Goal: Feedback & Contribution: Contribute content

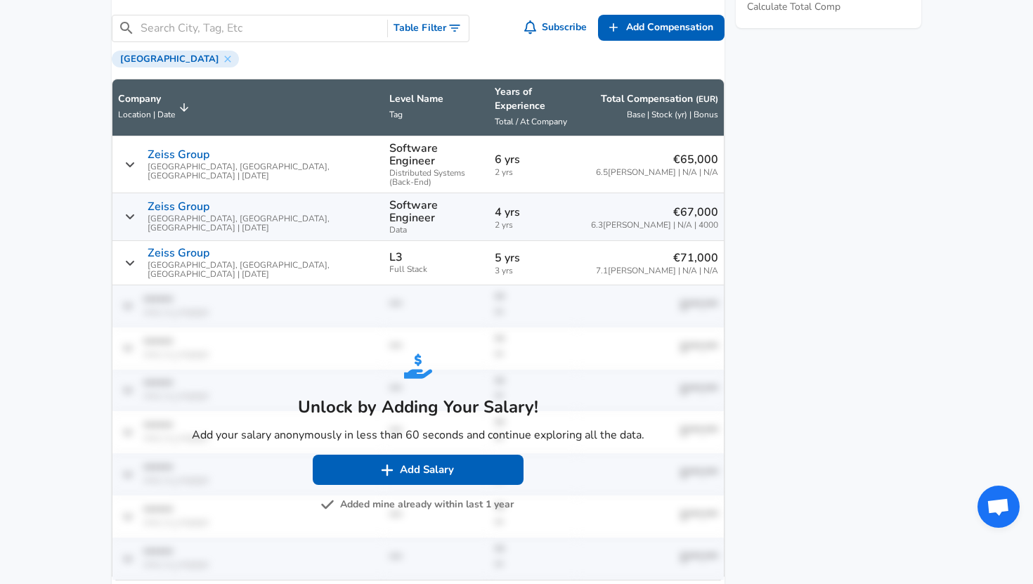
scroll to position [1003, 0]
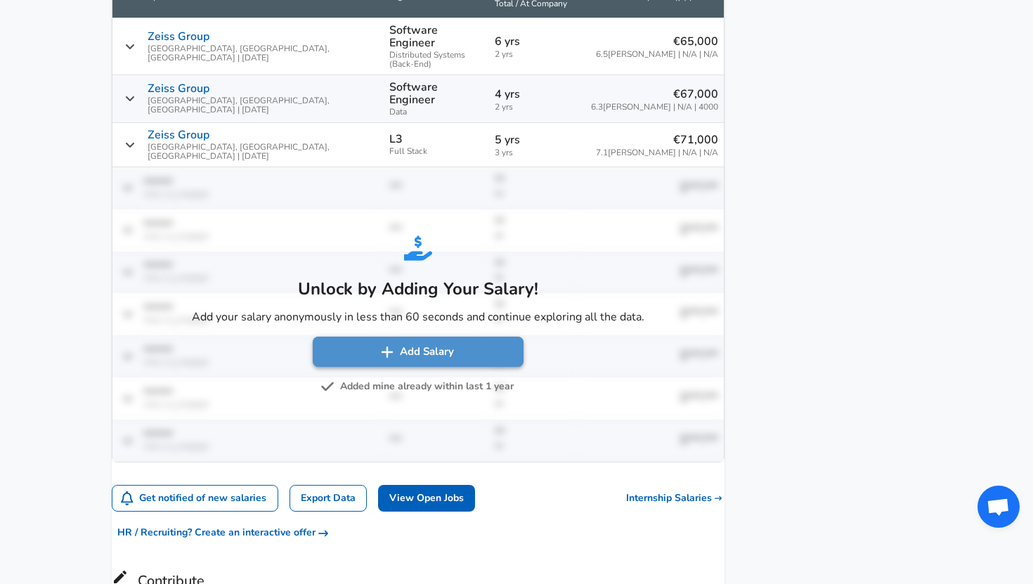
click at [424, 337] on button "Add Salary" at bounding box center [418, 352] width 211 height 30
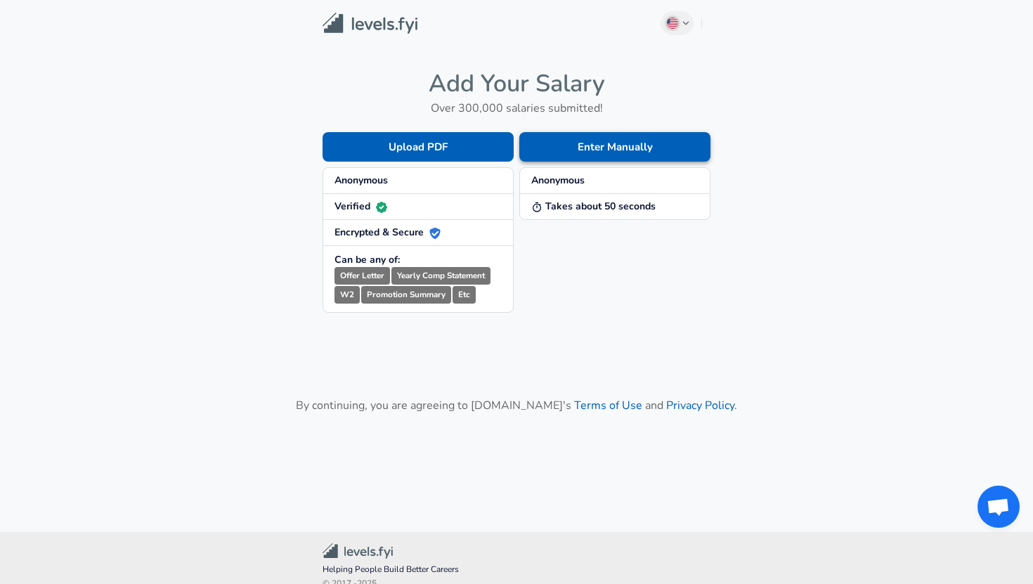
click at [564, 148] on button "Enter Manually" at bounding box center [614, 147] width 191 height 30
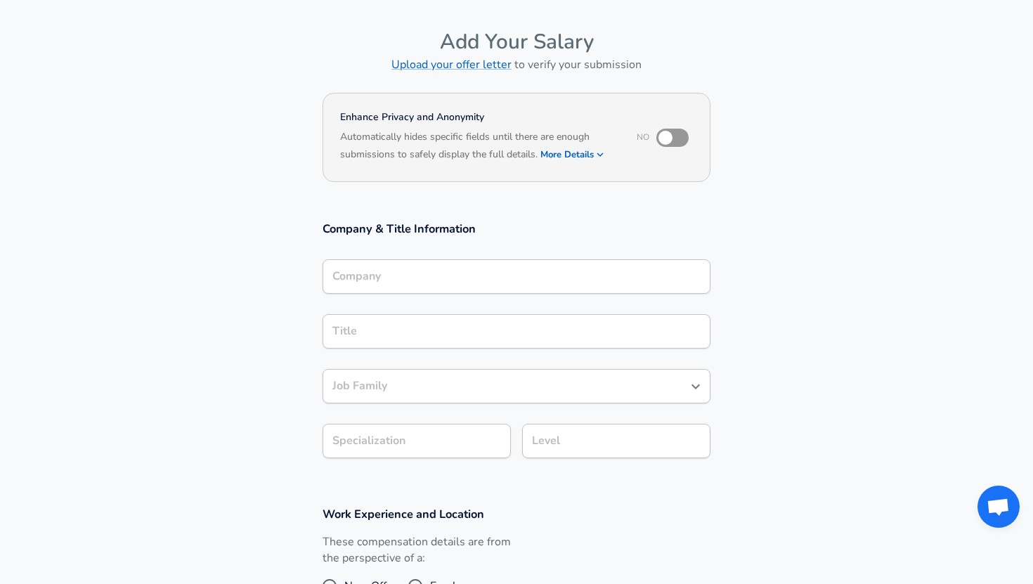
click at [460, 263] on div "Company" at bounding box center [517, 276] width 388 height 34
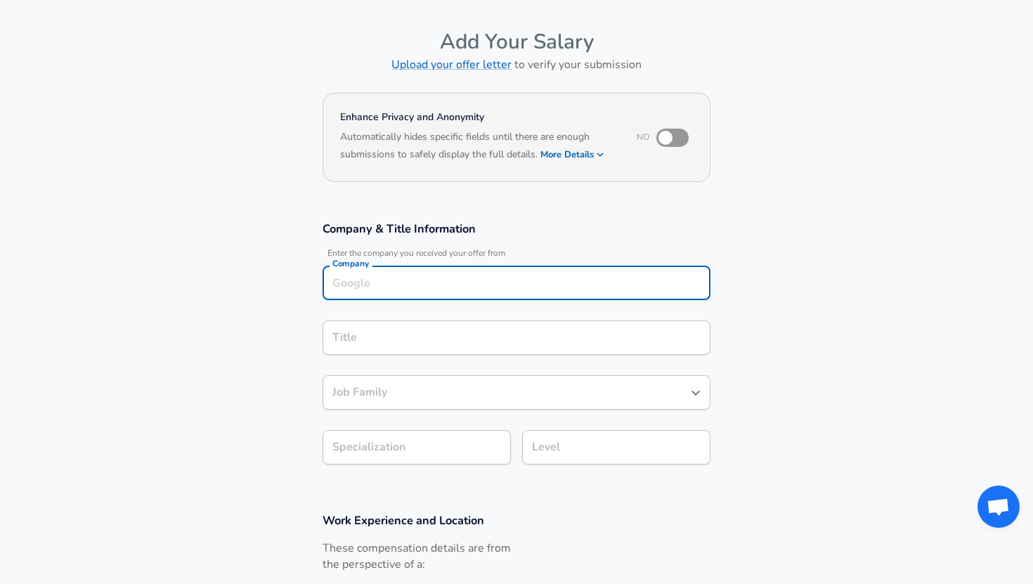
scroll to position [60, 0]
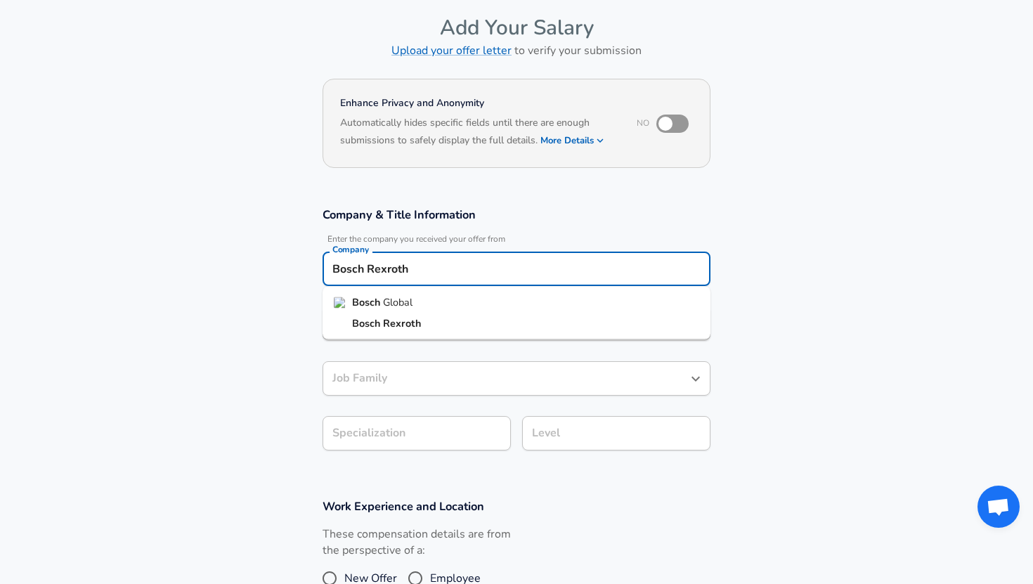
click at [462, 325] on li "Bosch Rexroth" at bounding box center [517, 323] width 388 height 21
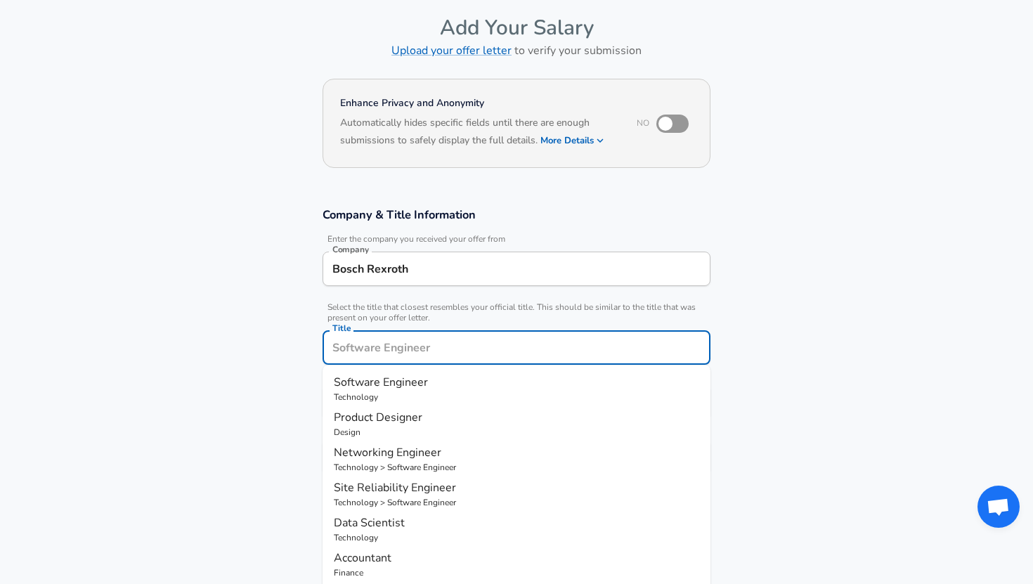
click at [462, 337] on input "Title" at bounding box center [516, 348] width 375 height 22
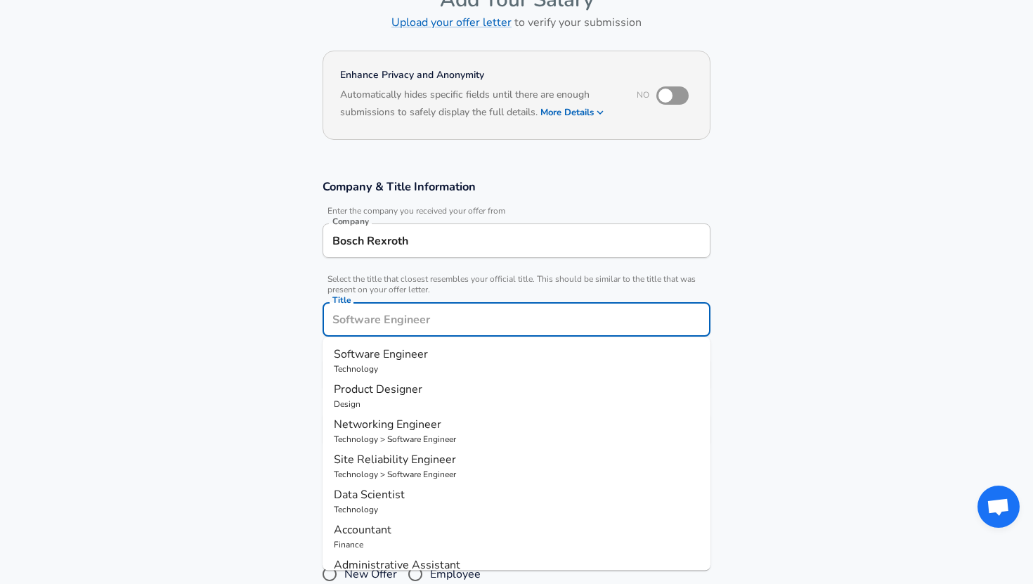
click at [459, 253] on div "Bosch Rexroth Company" at bounding box center [517, 240] width 388 height 34
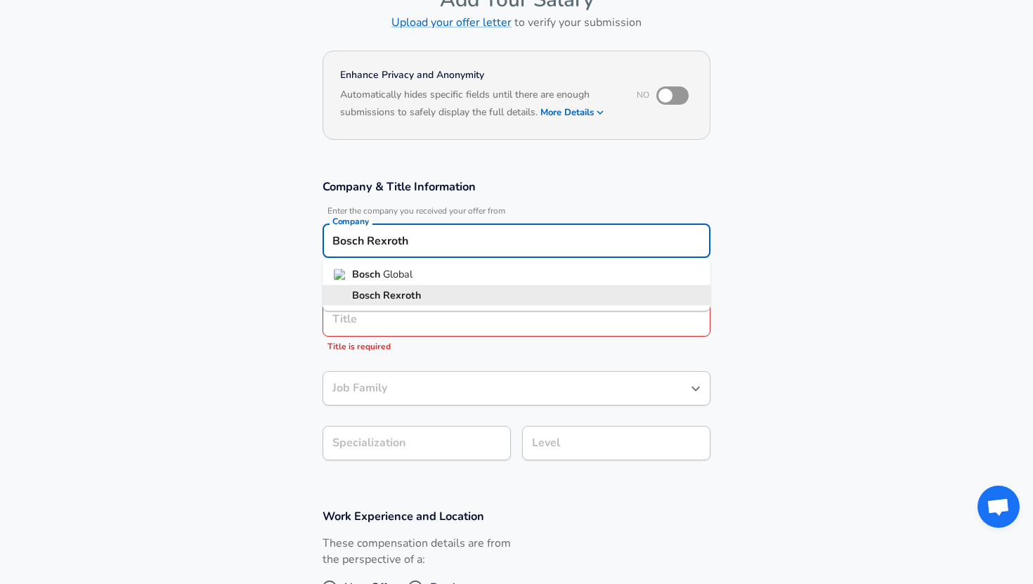
click at [436, 247] on input "Bosch Rexroth" at bounding box center [516, 241] width 375 height 22
click at [407, 283] on li "Bosch Global" at bounding box center [517, 274] width 388 height 21
type input "Bosch Global"
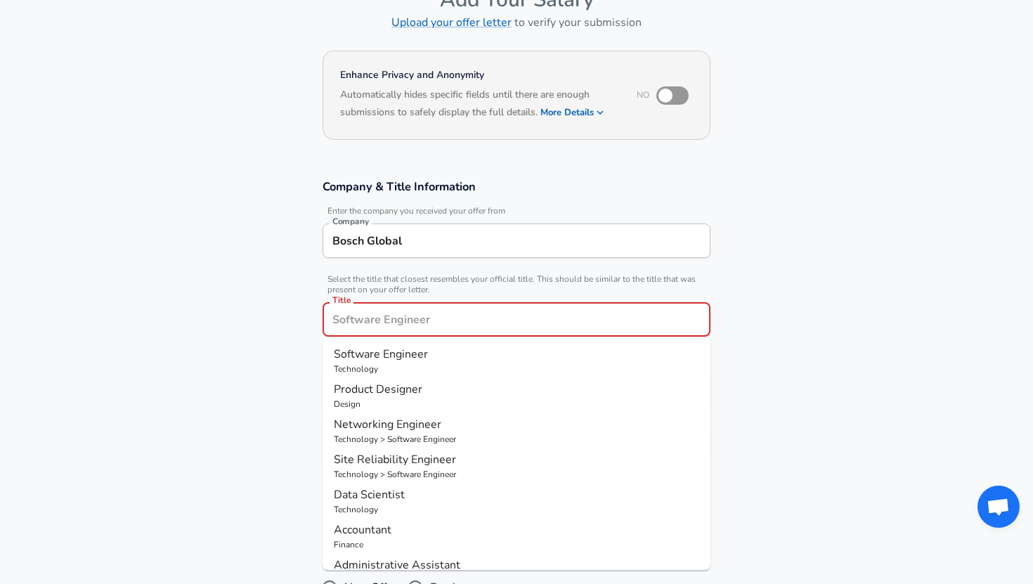
click at [405, 312] on input "Title" at bounding box center [516, 319] width 375 height 22
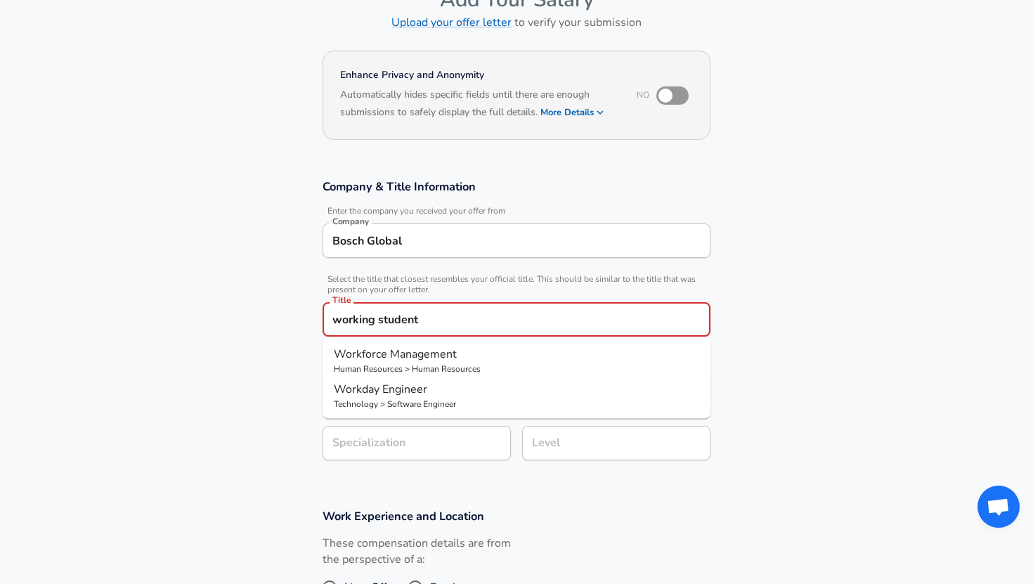
scroll to position [0, 0]
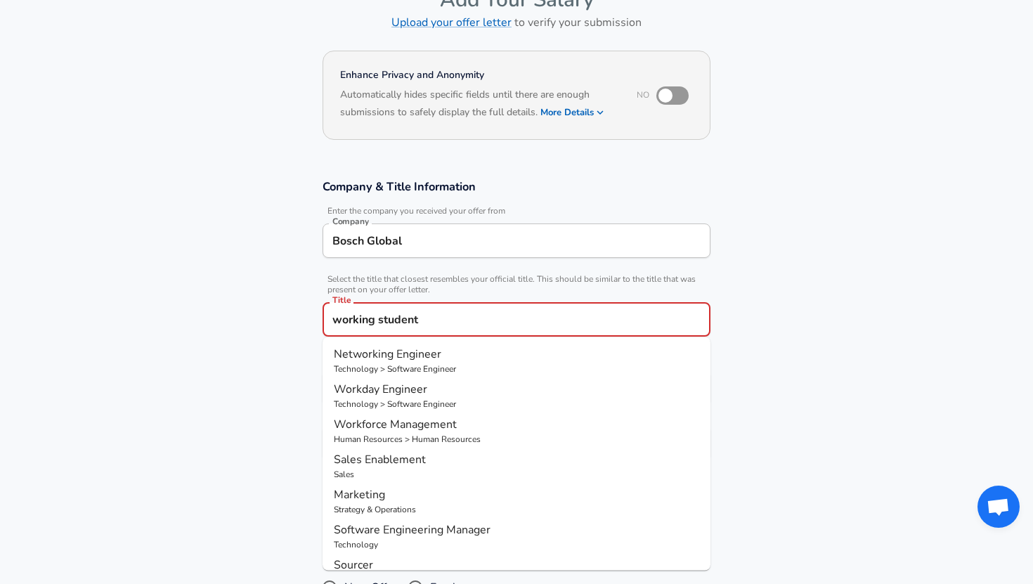
drag, startPoint x: 447, startPoint y: 321, endPoint x: 343, endPoint y: 323, distance: 104.0
click at [343, 323] on input "working student" at bounding box center [516, 319] width 375 height 22
type input "working student"
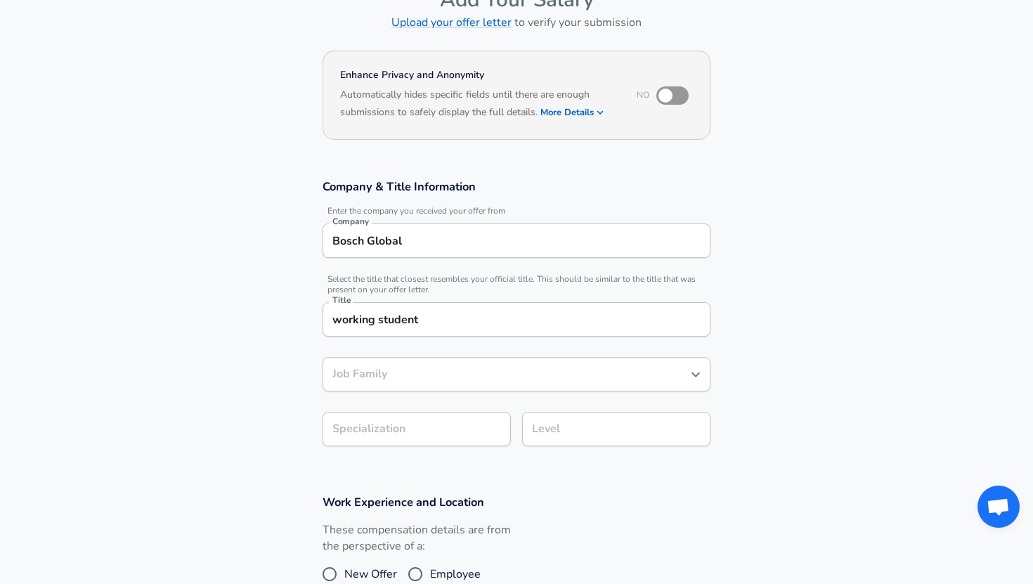
click at [798, 318] on section "Company & Title Information Enter the company you received your offer from Comp…" at bounding box center [516, 320] width 1033 height 316
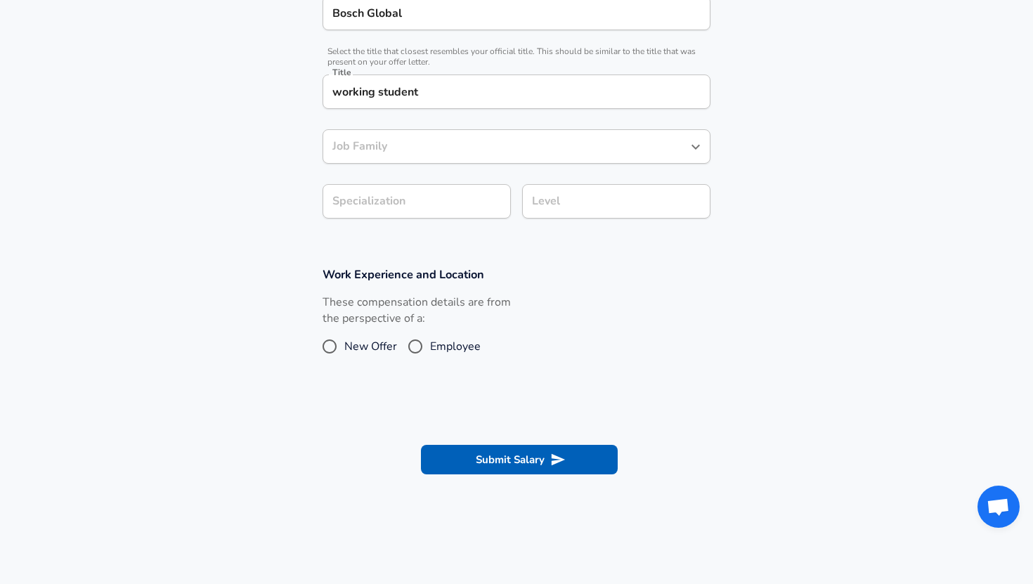
scroll to position [285, 0]
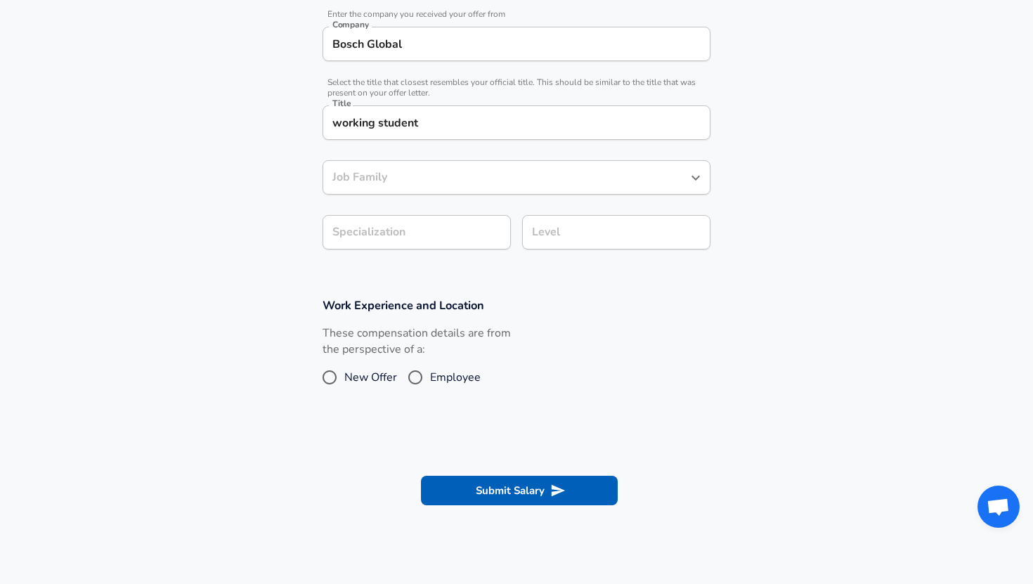
click at [420, 380] on input "Employee" at bounding box center [416, 377] width 30 height 22
radio input "true"
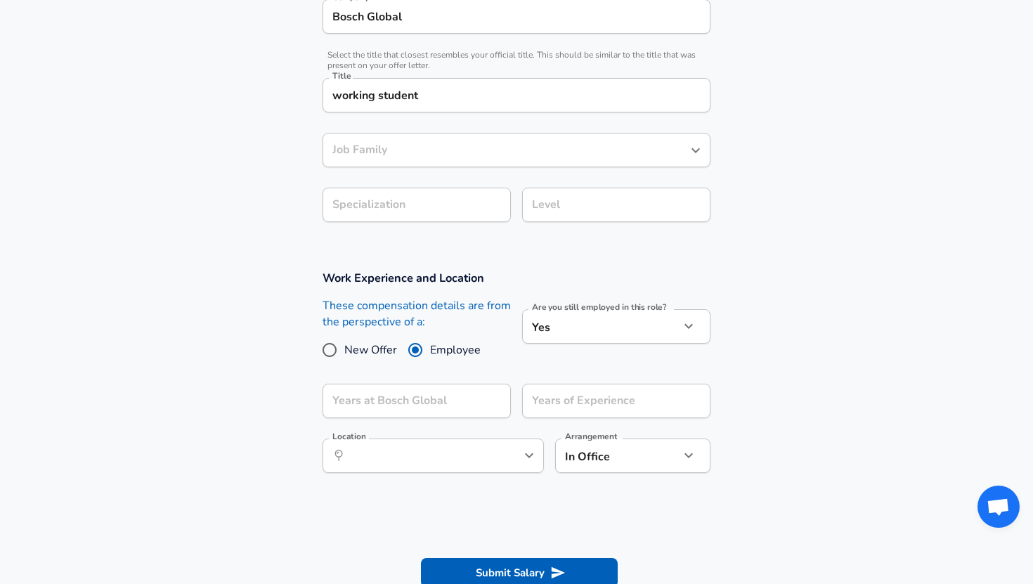
scroll to position [323, 0]
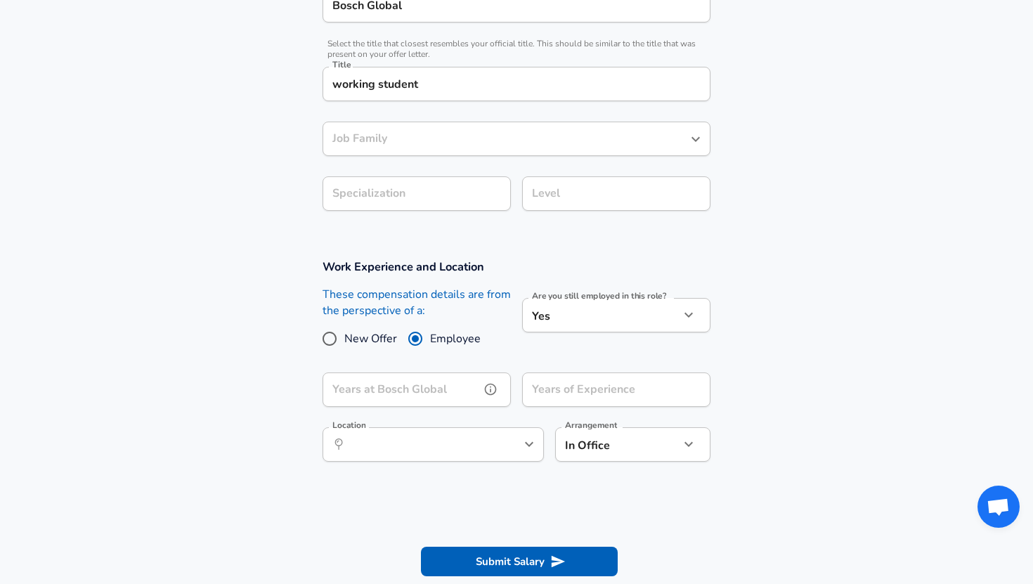
click at [468, 386] on input "Years at Bosch Global" at bounding box center [401, 389] width 157 height 34
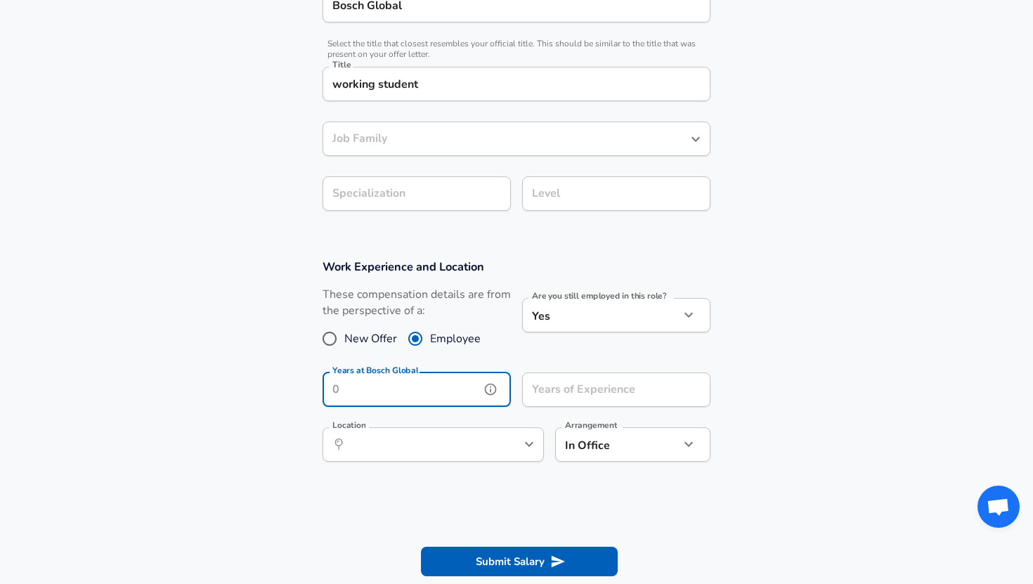
click at [438, 390] on input "Years at Bosch Global" at bounding box center [401, 389] width 157 height 34
type input "0"
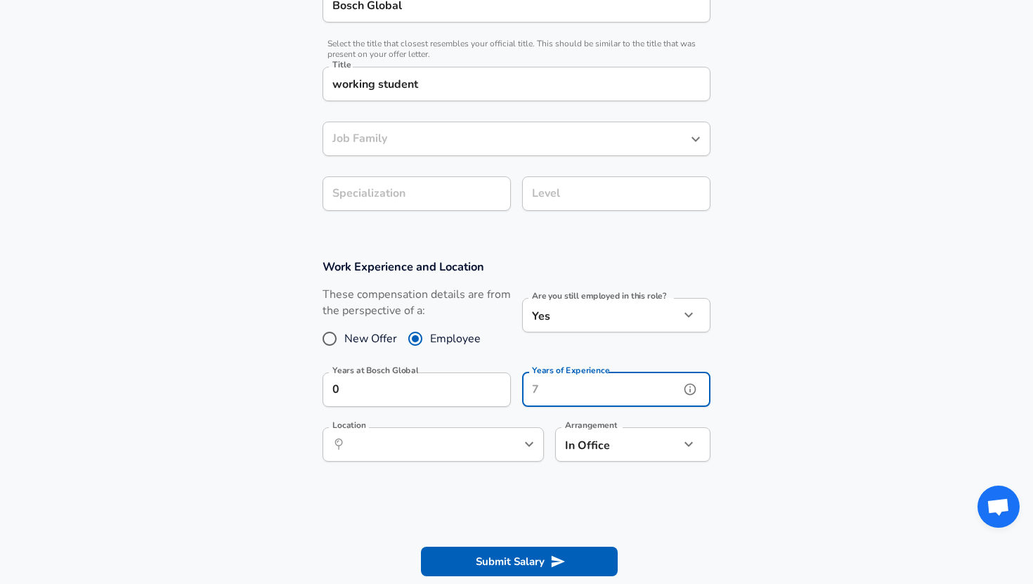
click at [566, 389] on input "Years of Experience" at bounding box center [600, 389] width 157 height 34
click at [533, 443] on icon "Open" at bounding box center [529, 444] width 17 height 17
type input "0"
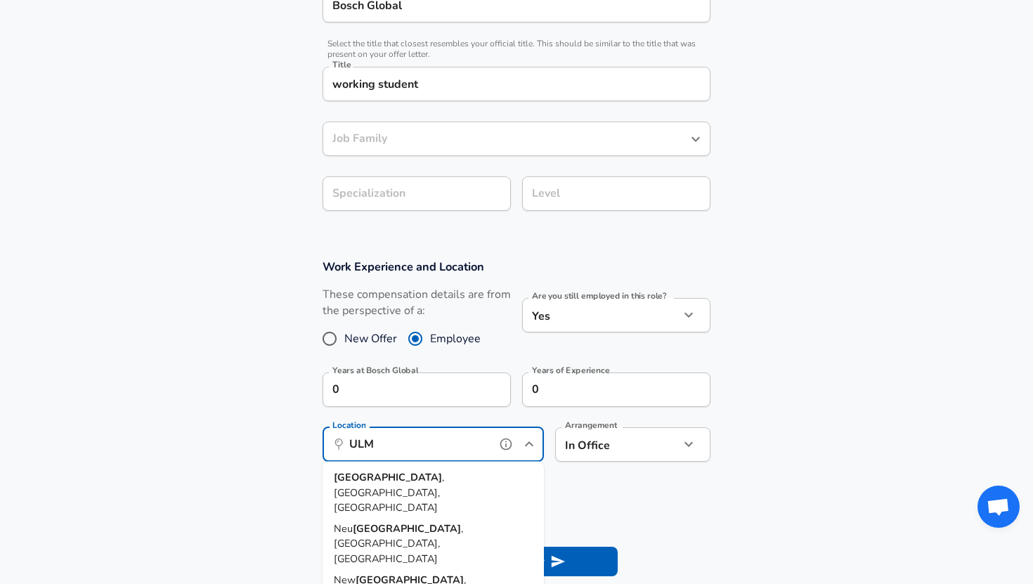
click at [408, 480] on span ", [GEOGRAPHIC_DATA], [GEOGRAPHIC_DATA]" at bounding box center [389, 492] width 110 height 44
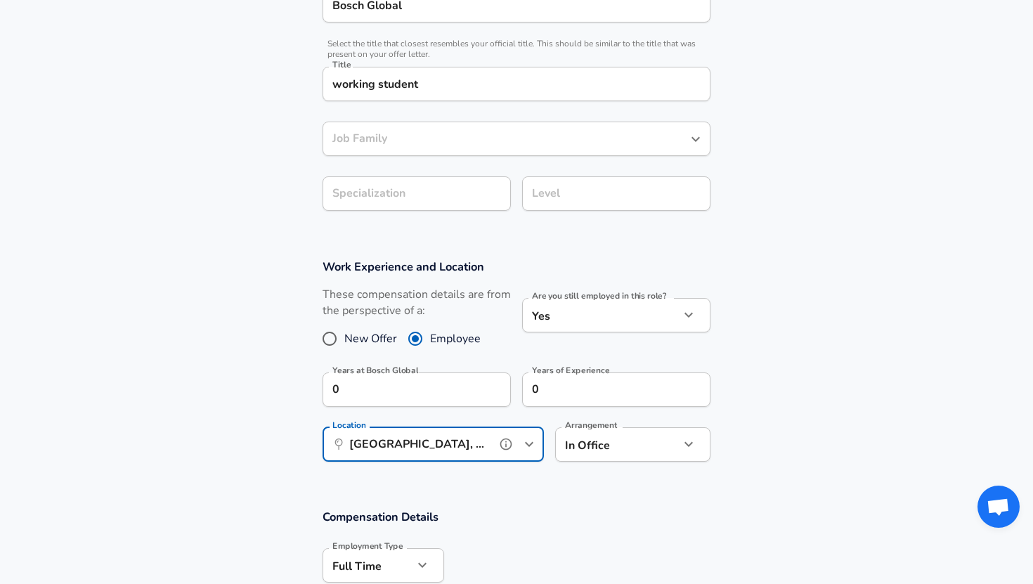
type input "[GEOGRAPHIC_DATA], [GEOGRAPHIC_DATA], [GEOGRAPHIC_DATA]"
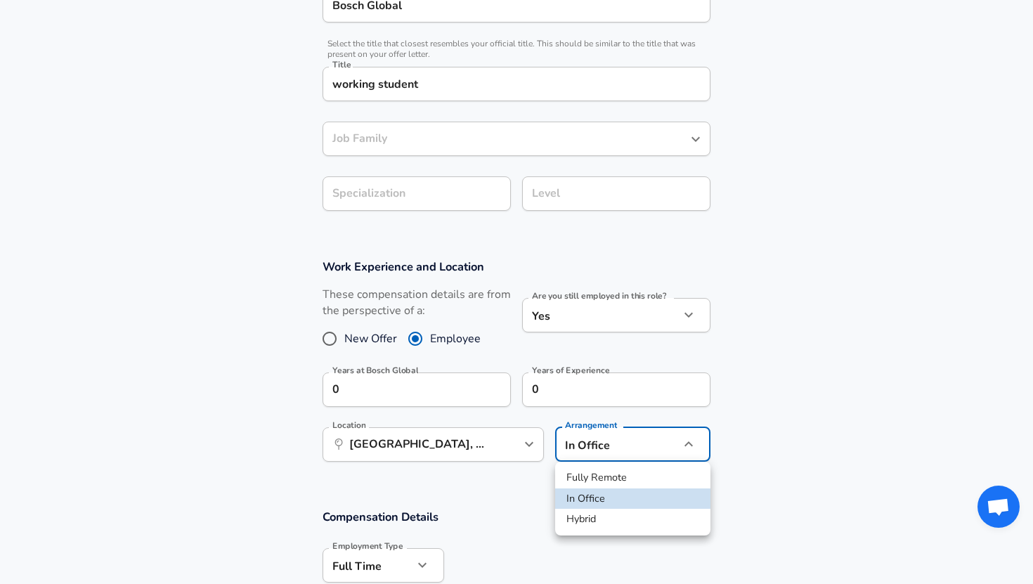
click at [605, 518] on li "Hybrid" at bounding box center [632, 519] width 155 height 21
type input "hybrid"
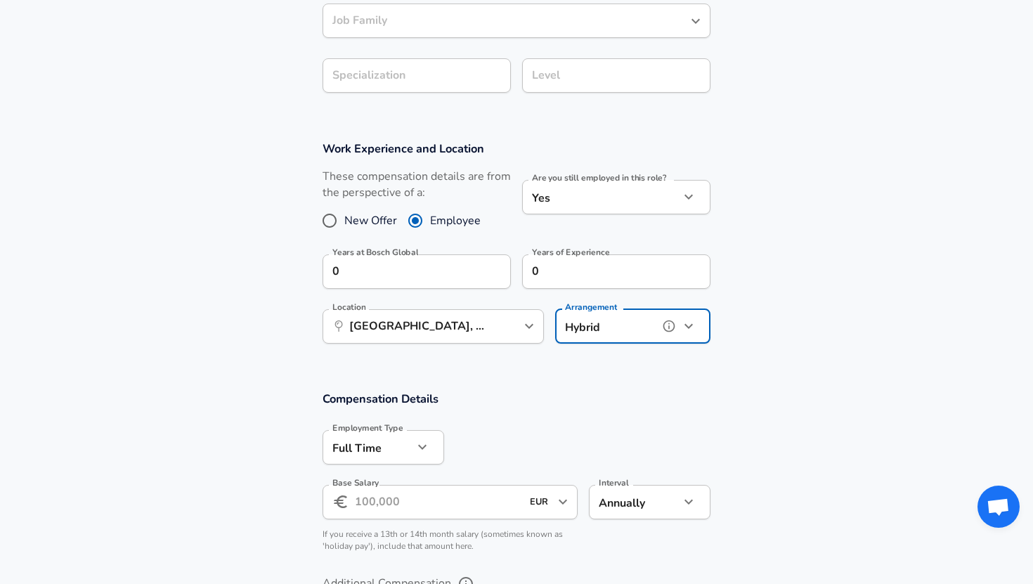
scroll to position [442, 0]
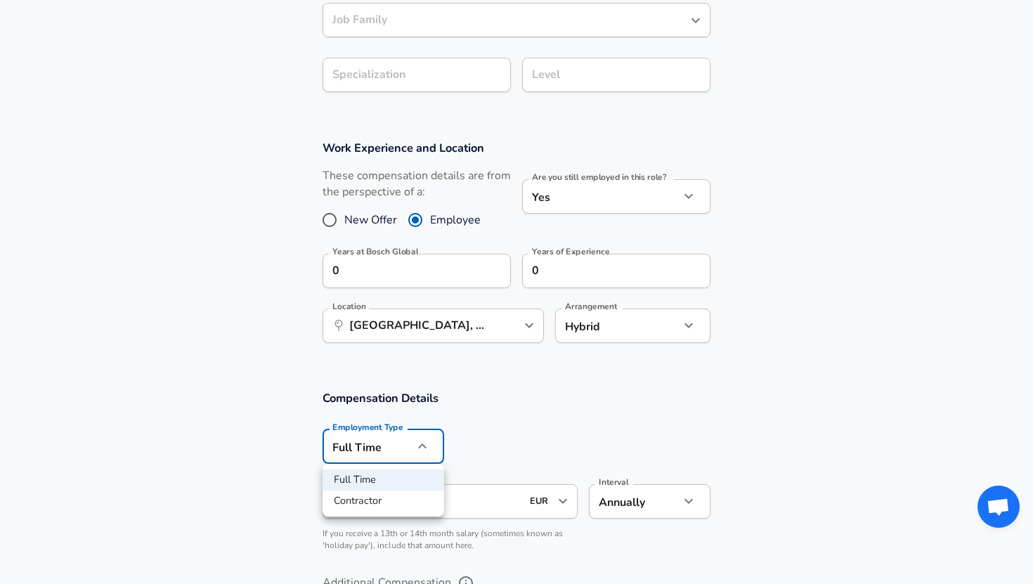
click at [513, 402] on div at bounding box center [516, 292] width 1033 height 584
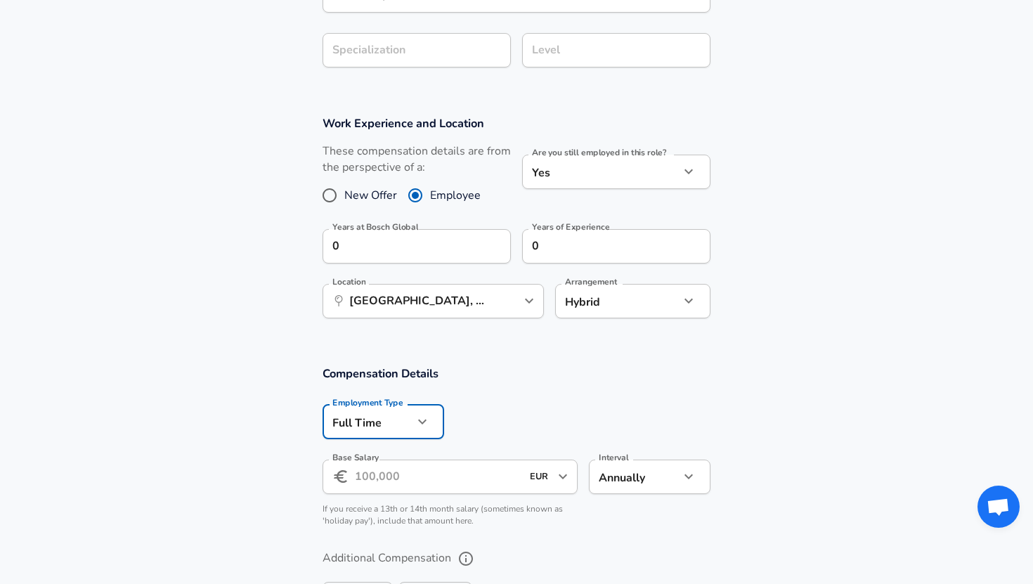
click at [495, 393] on div at bounding box center [516, 292] width 1033 height 584
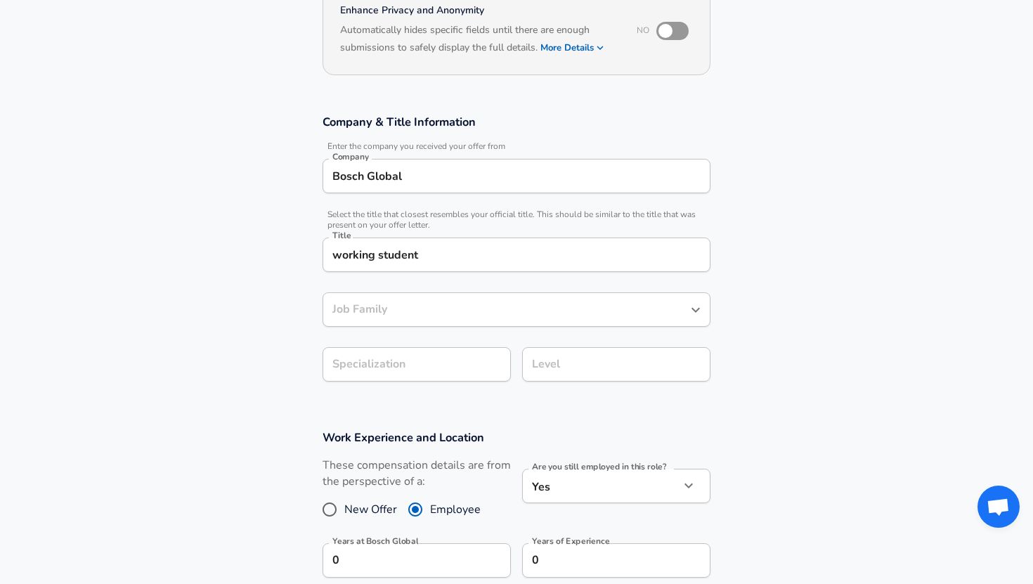
scroll to position [0, 0]
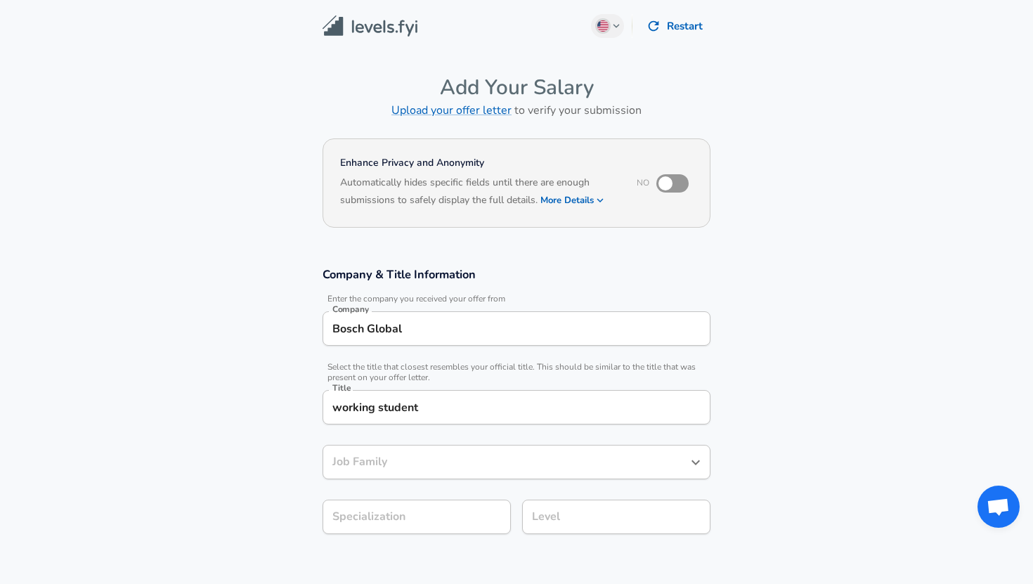
click at [667, 187] on input "checkbox" at bounding box center [665, 183] width 80 height 27
checkbox input "true"
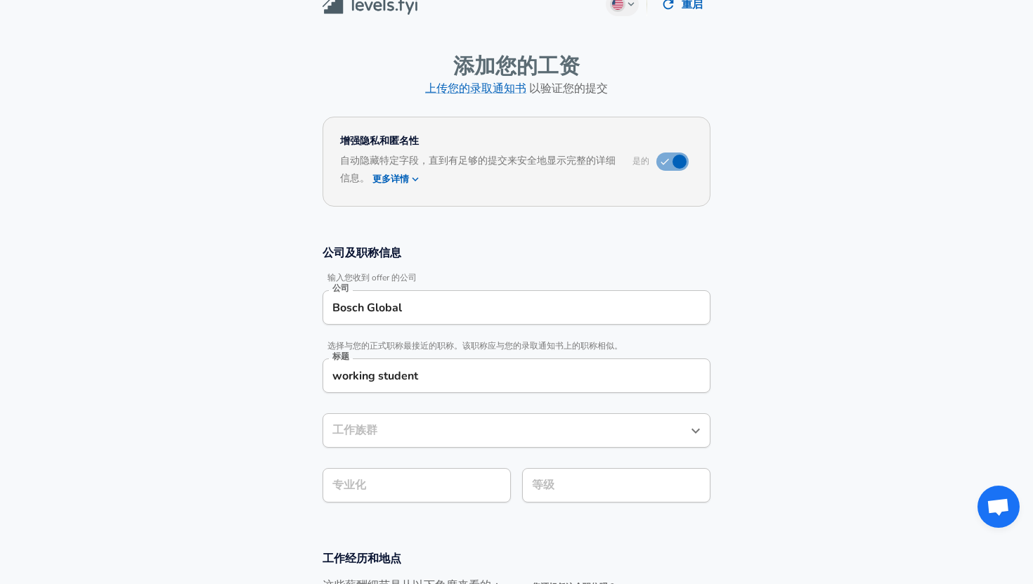
scroll to position [24, 0]
click at [619, 231] on section "公司及职称信息 输入您收到 offer 的公司 公司 Bosch Global 公司 选择与您的正式职称最接近的职称。该职称应与您的录取通知书上的职称相似。 …" at bounding box center [516, 380] width 1033 height 305
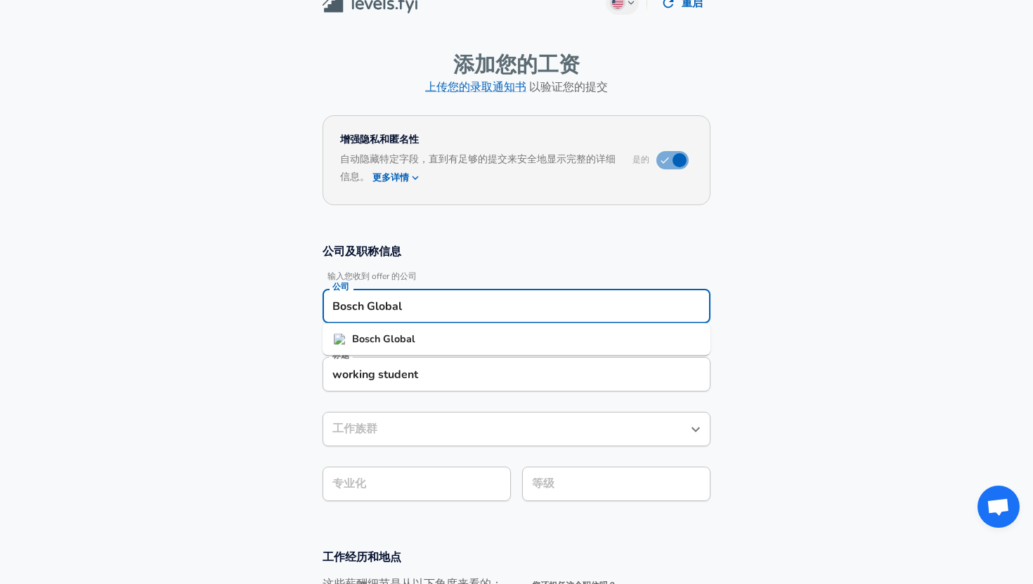
drag, startPoint x: 462, startPoint y: 308, endPoint x: 380, endPoint y: 308, distance: 82.2
click at [380, 308] on input "Bosch Global" at bounding box center [516, 306] width 375 height 22
click at [868, 269] on section "公司及职称信息 输入您收到 offer 的公司 公司 Bosch Global 公司 博世 全球 选择与您的正式职称最接近的职称。该职称应与您的录取通知书上的…" at bounding box center [516, 380] width 1033 height 305
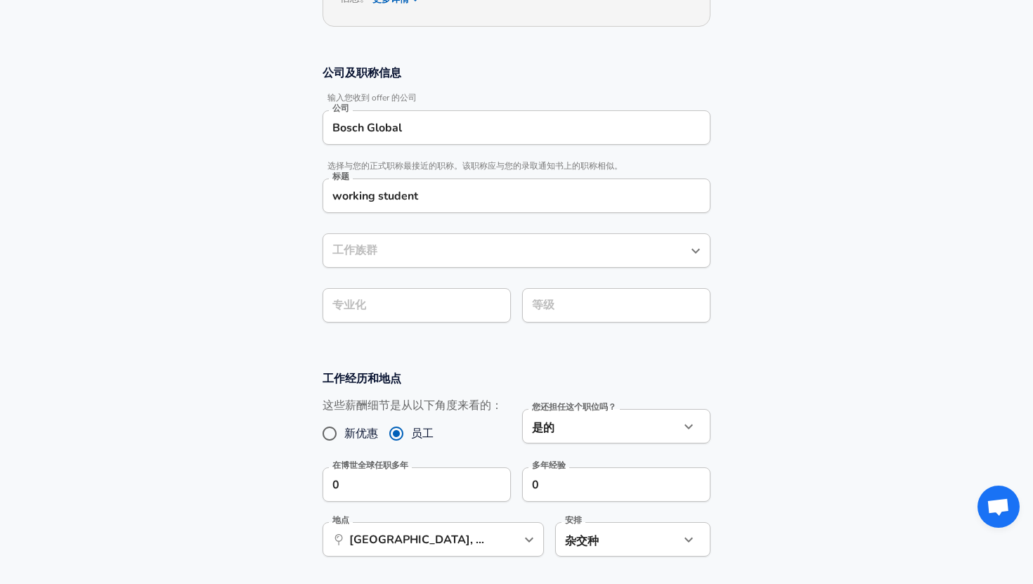
scroll to position [230, 0]
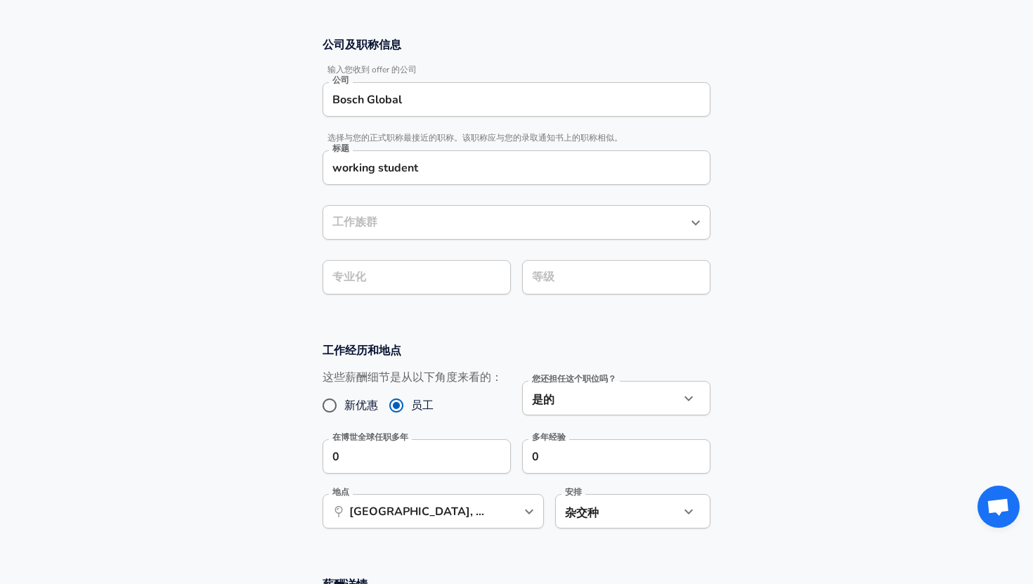
click at [451, 233] on input "工作族群" at bounding box center [506, 223] width 354 height 22
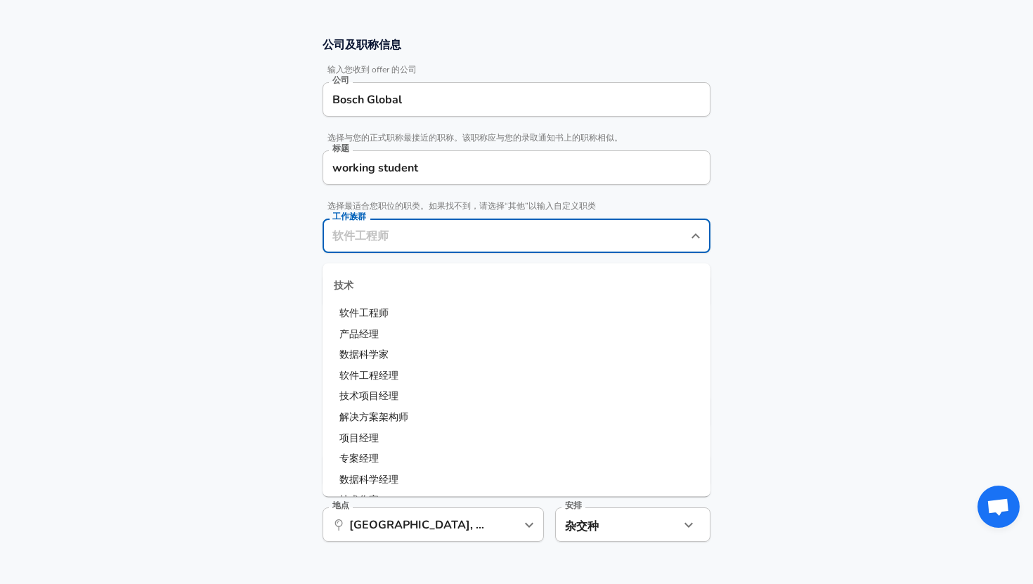
click at [405, 311] on li "软件工程师" at bounding box center [517, 313] width 388 height 21
type input "Software Engineer"
checkbox input "true"
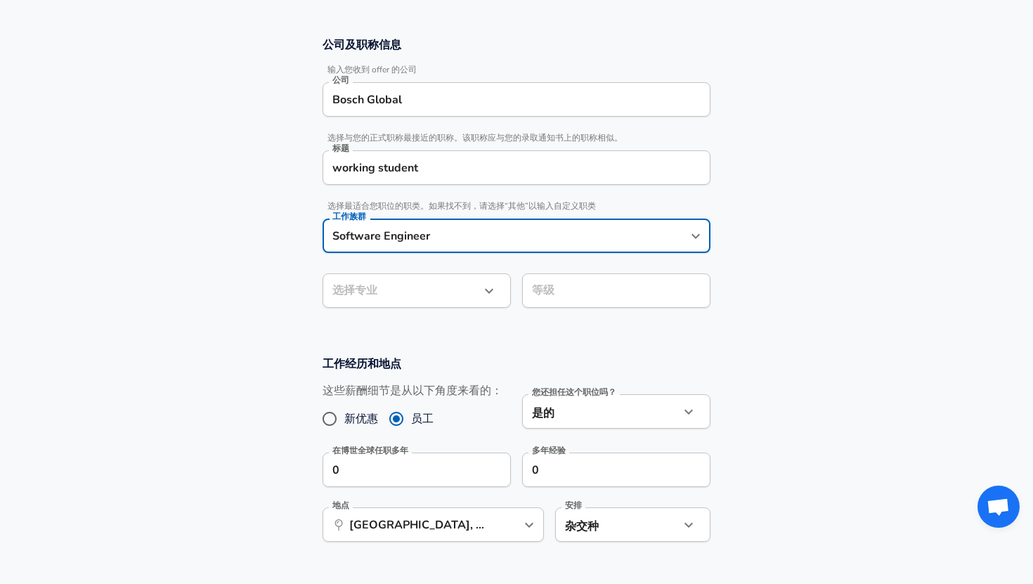
click at [406, 297] on body "我们重视您的隐私 我们使用 Cookie 来提升您的浏览体验，投放个性化广告或内容，并分析我们的流量。点击“全部接受”即表示您同意我们使用 Cookie。 定…" at bounding box center [516, 62] width 1033 height 584
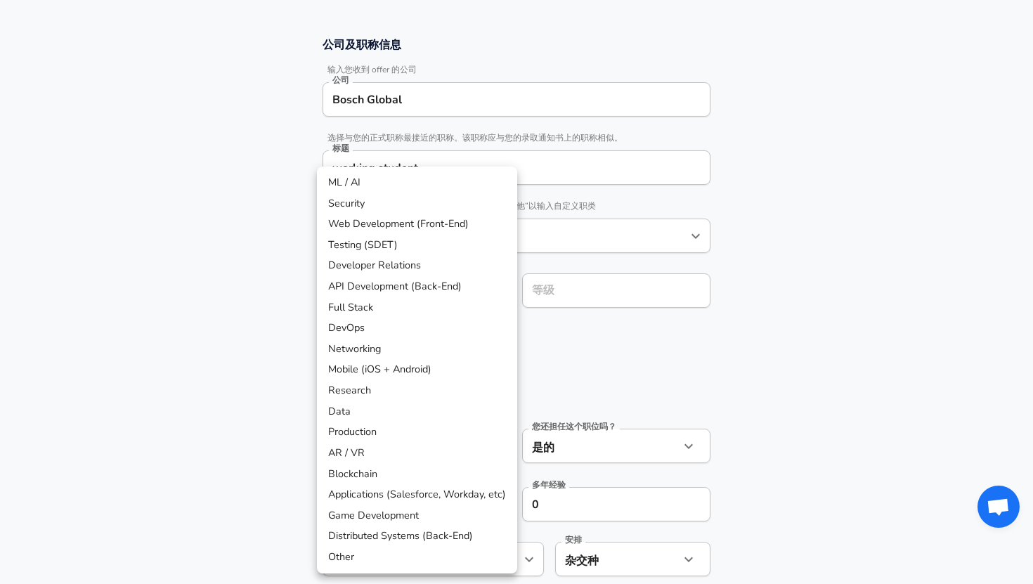
scroll to position [273, 0]
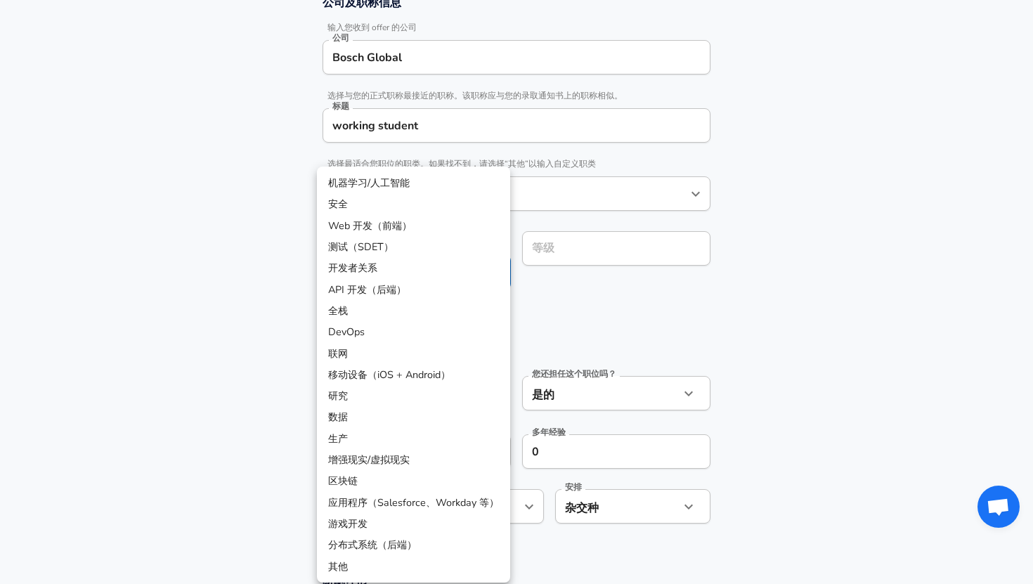
click at [390, 296] on font "API 开发（后端）" at bounding box center [367, 289] width 78 height 14
type input "API Development (Back-End)"
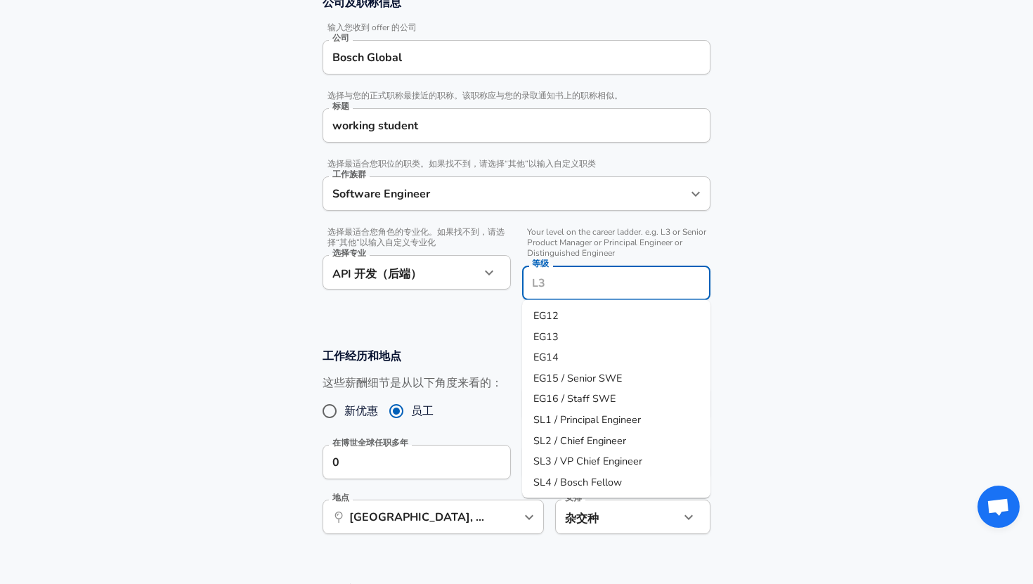
click at [589, 272] on input "等级" at bounding box center [616, 283] width 176 height 22
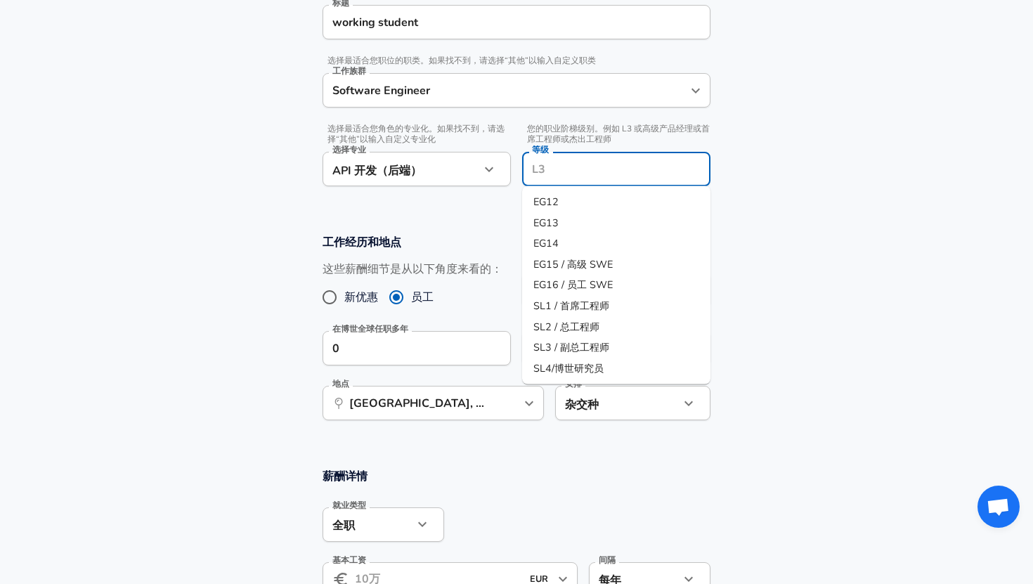
scroll to position [370, 0]
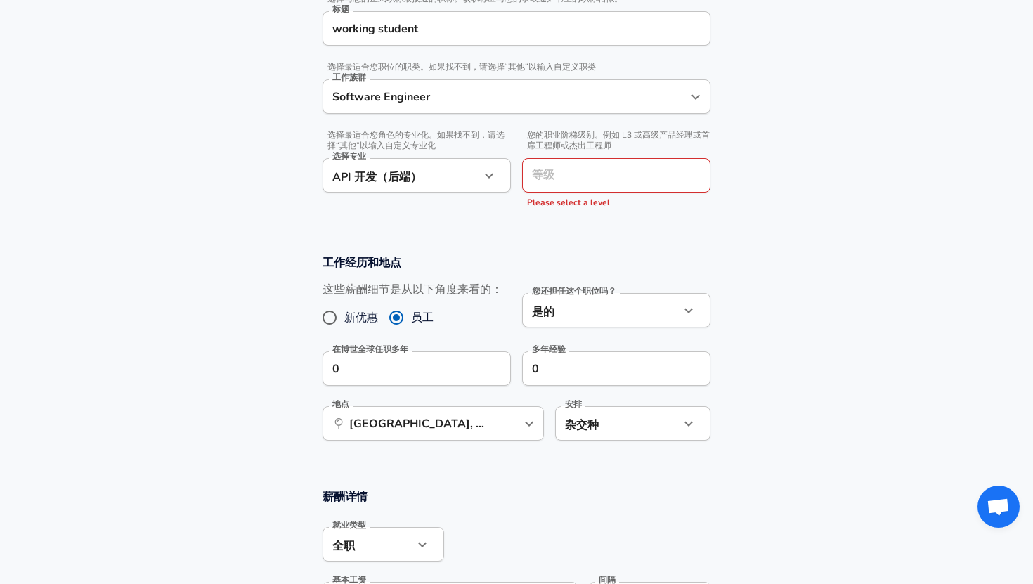
click at [784, 217] on section "公司及职称信息 输入您收到 offer 的公司 公司 Bosch Global 公司 选择与您的正式职称最接近的职称。该职称应与您的录取通知书上的职称相似。 …" at bounding box center [516, 60] width 1033 height 356
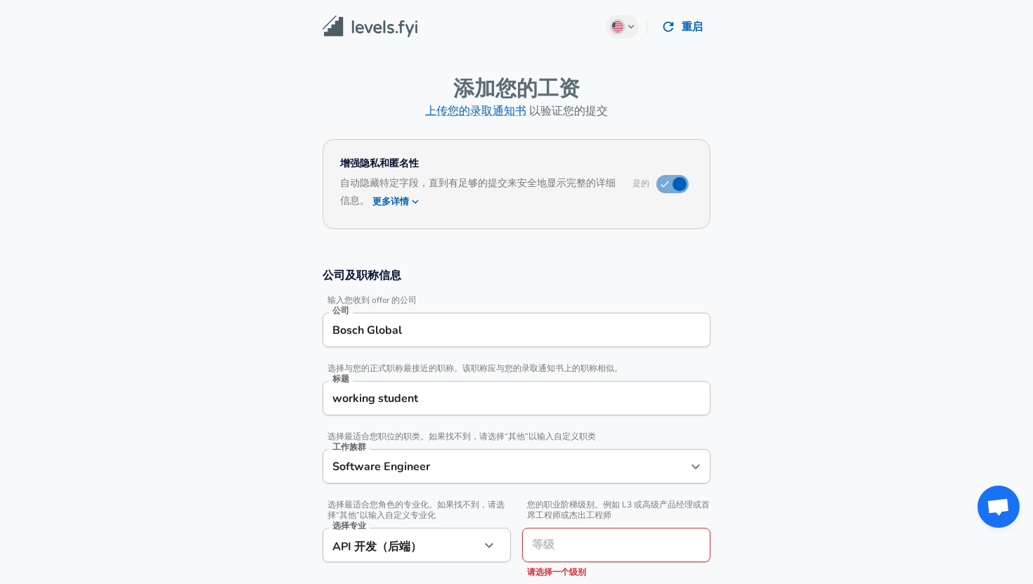
click at [426, 182] on font "自动隐藏特定字段，直到有足够的提交来安全地显示完整的详细信息。" at bounding box center [477, 191] width 275 height 31
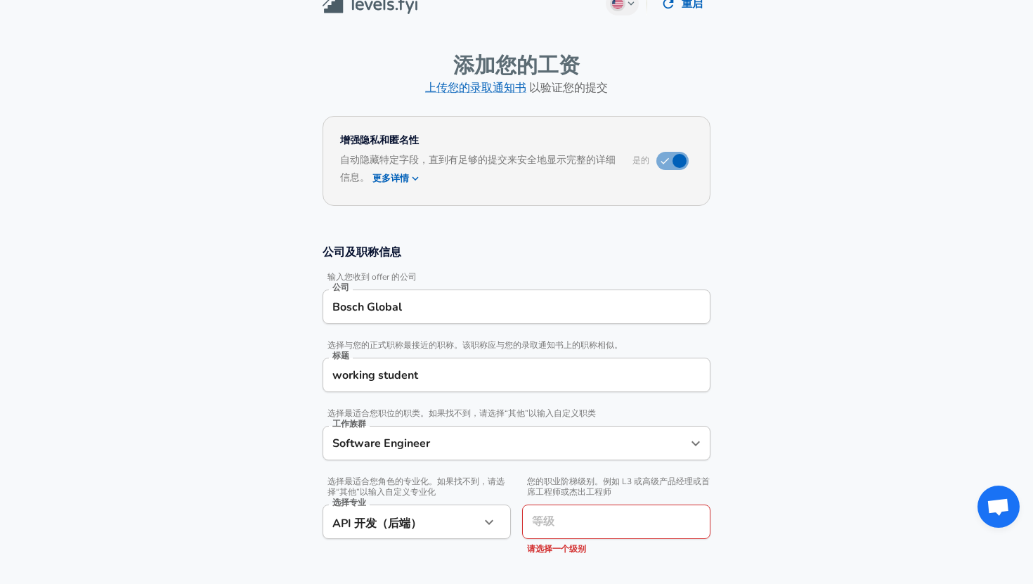
scroll to position [212, 0]
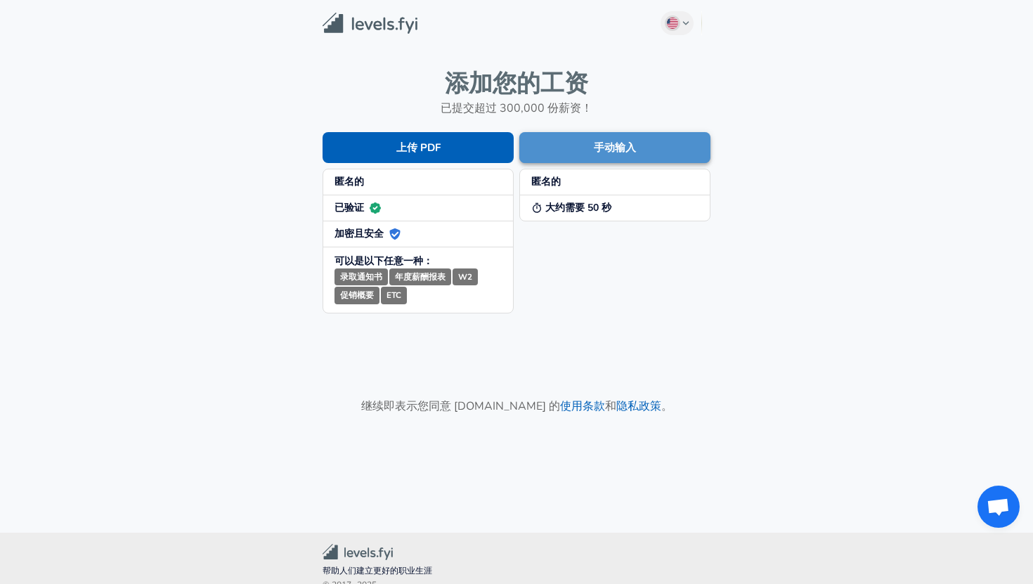
click at [587, 148] on button "手动输入" at bounding box center [614, 147] width 191 height 31
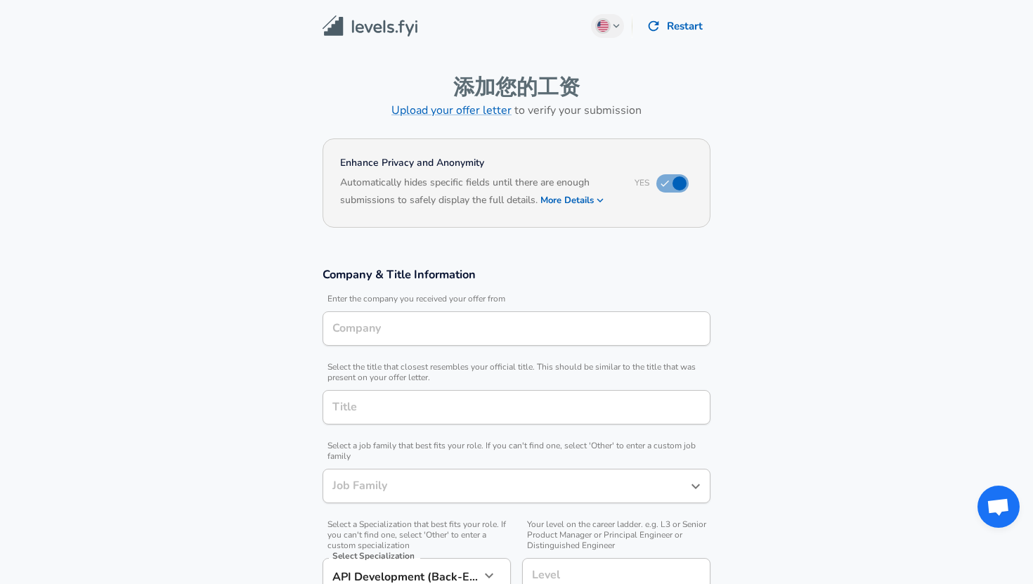
type input "Software Engineer"
type input "Bosch Global"
type input "[GEOGRAPHIC_DATA], [GEOGRAPHIC_DATA], [GEOGRAPHIC_DATA]"
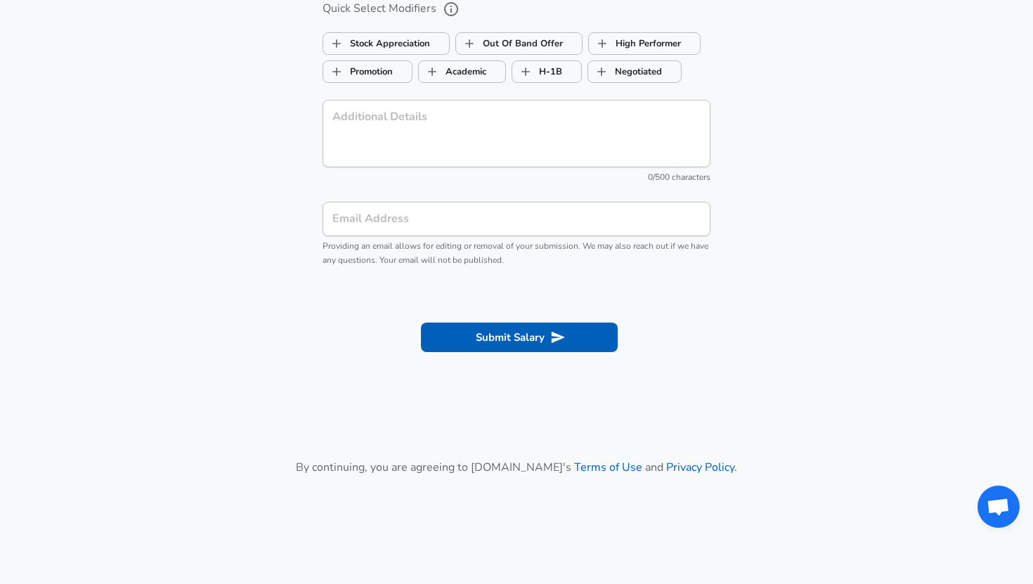
scroll to position [1542, 0]
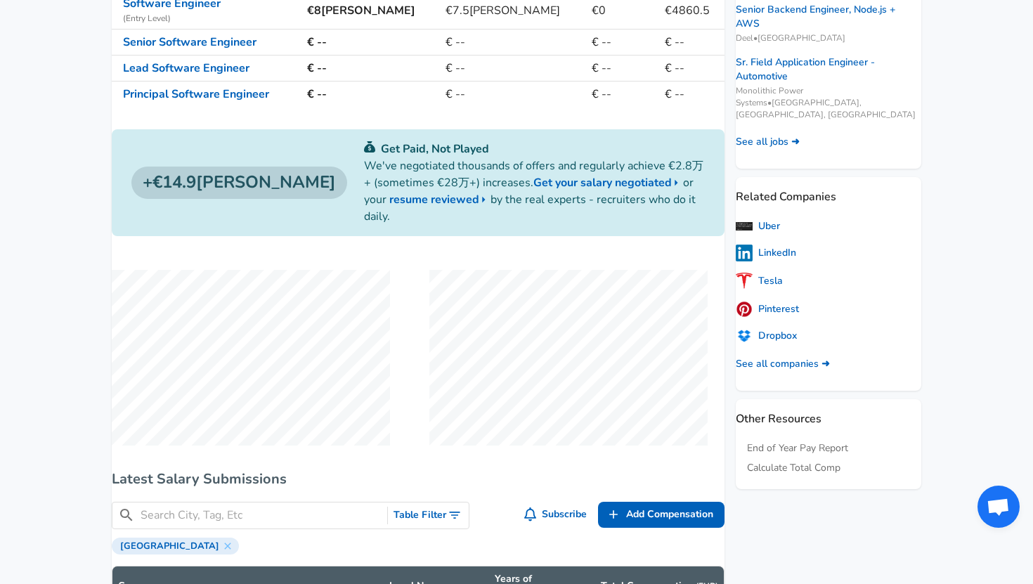
scroll to position [220, 0]
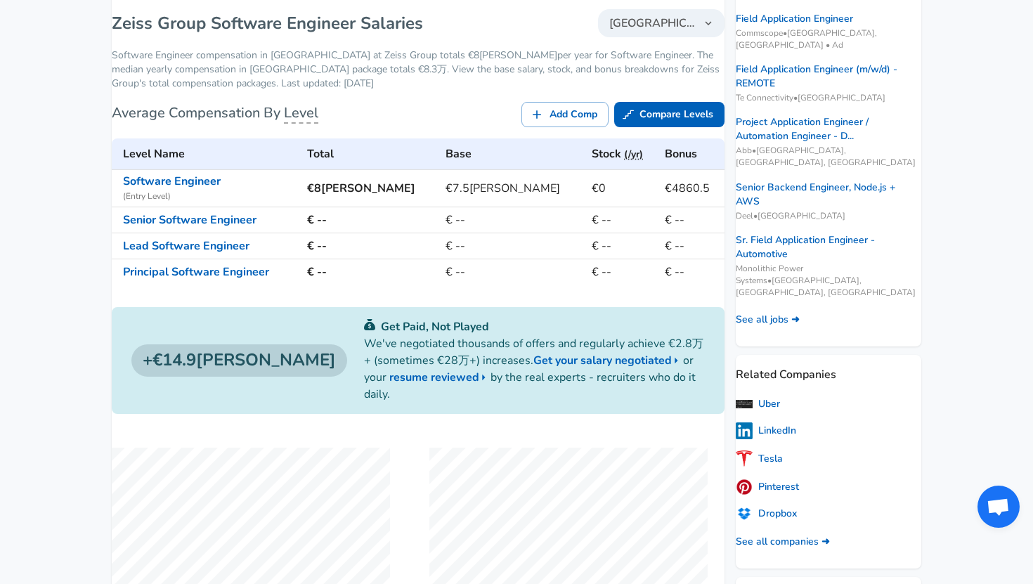
click at [662, 29] on button "[GEOGRAPHIC_DATA]" at bounding box center [661, 23] width 126 height 28
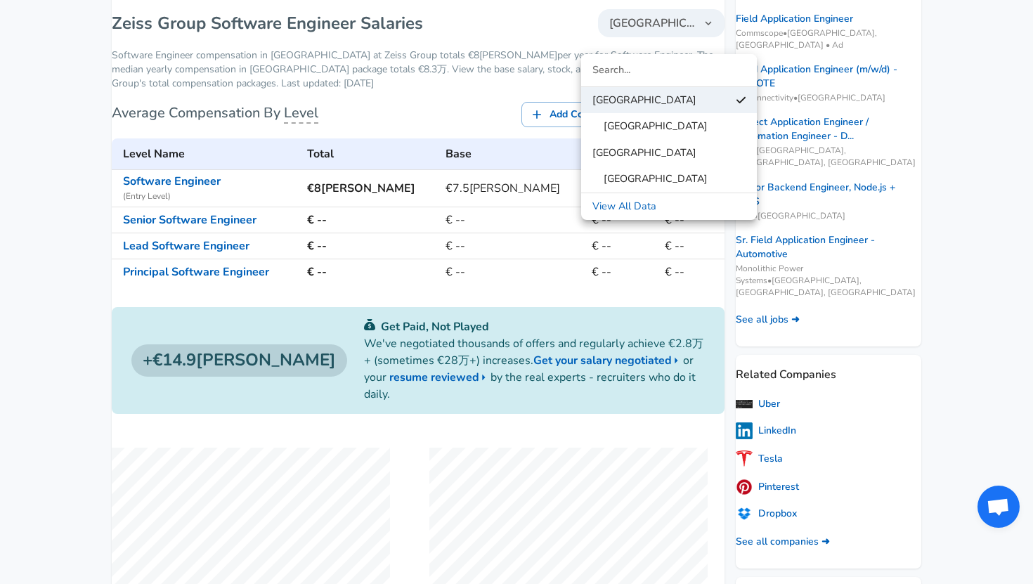
click at [628, 209] on link "View All Data" at bounding box center [669, 206] width 176 height 21
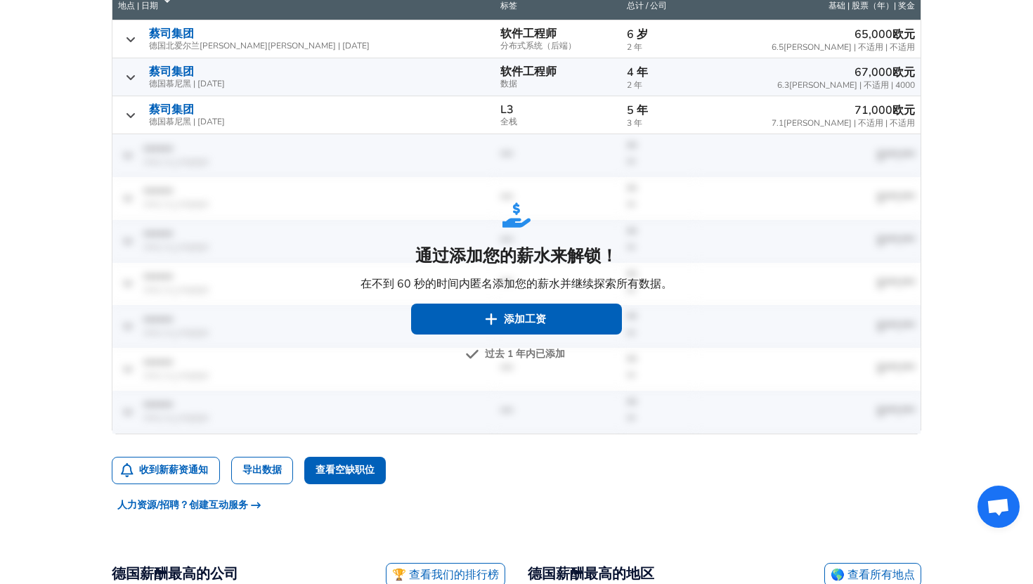
scroll to position [639, 0]
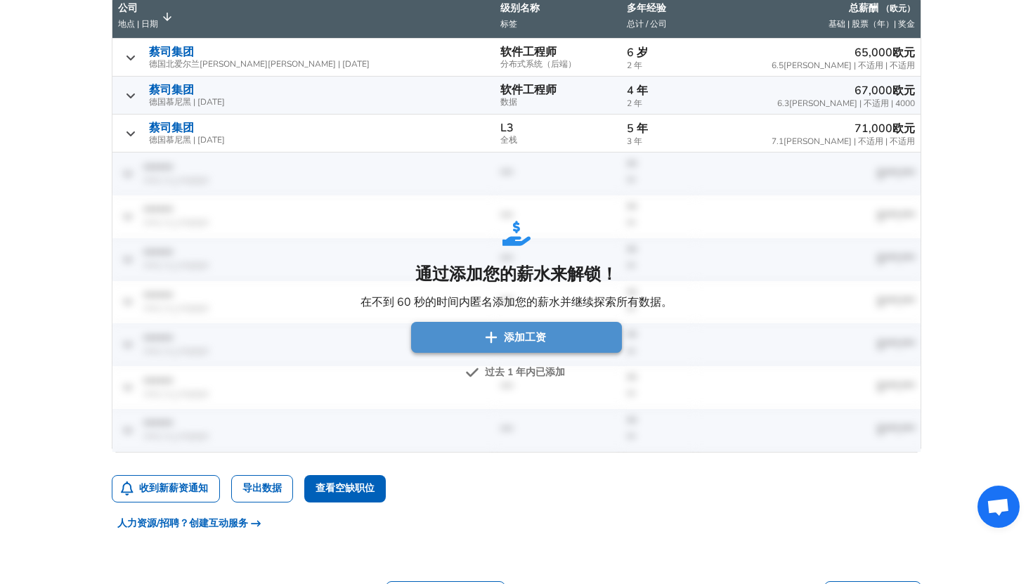
click at [548, 322] on button "添加工资" at bounding box center [516, 337] width 211 height 31
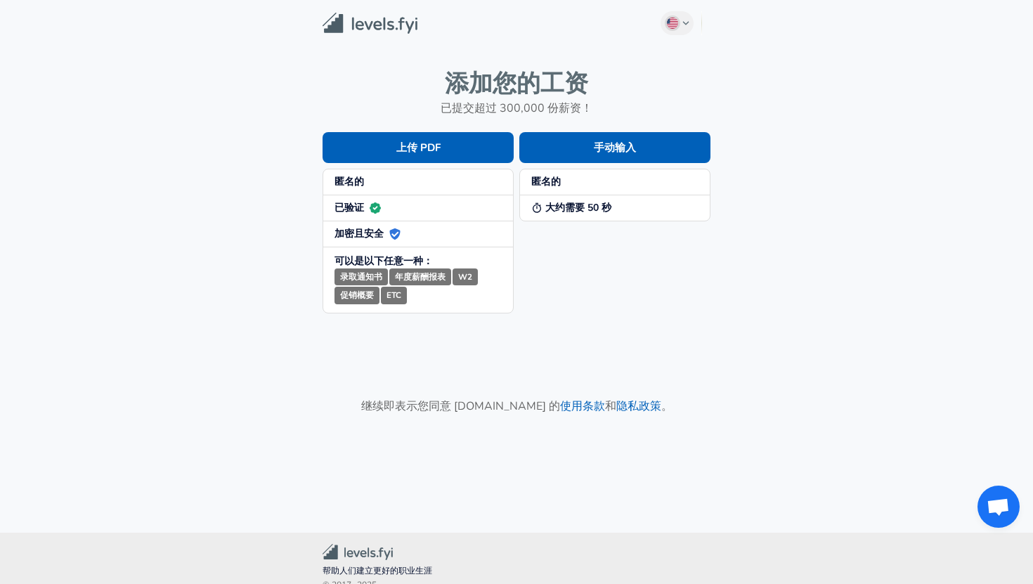
click at [582, 210] on font "大约需要 50 秒" at bounding box center [578, 207] width 66 height 13
click at [608, 155] on font "手动输入" at bounding box center [615, 148] width 42 height 20
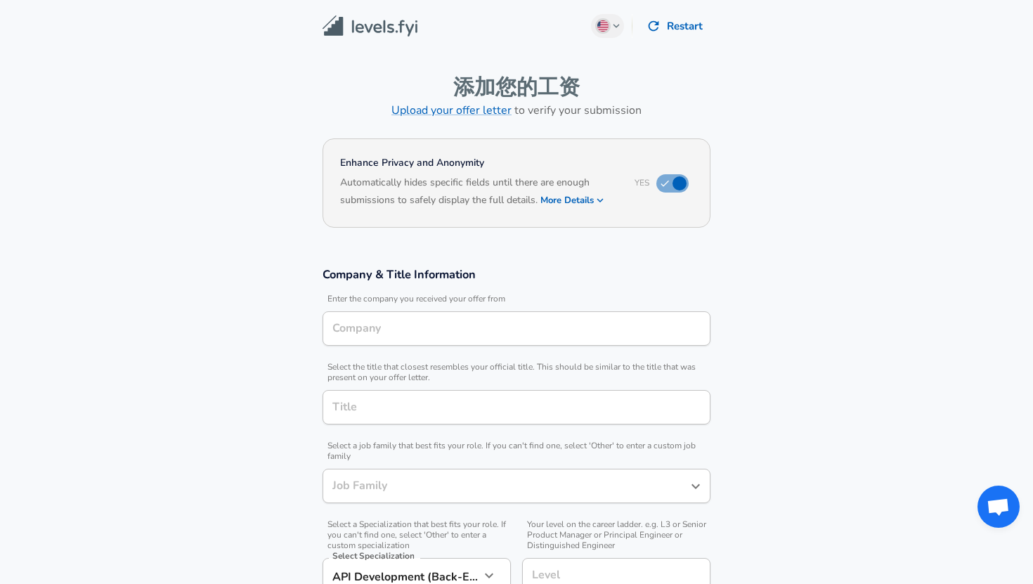
type input "Software Engineer"
type input "Bosch Global"
type input "[GEOGRAPHIC_DATA], [GEOGRAPHIC_DATA], [GEOGRAPHIC_DATA]"
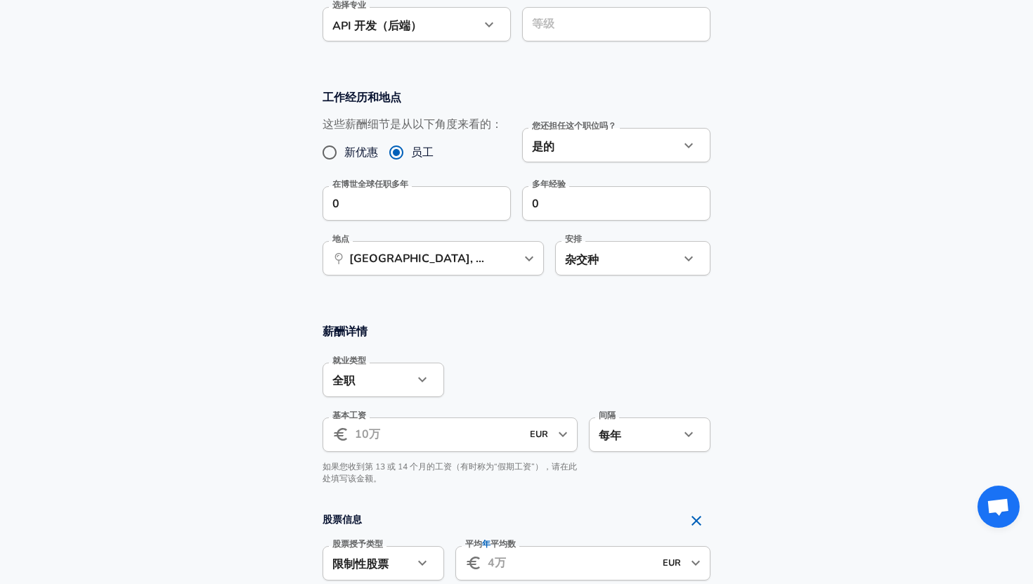
scroll to position [529, 0]
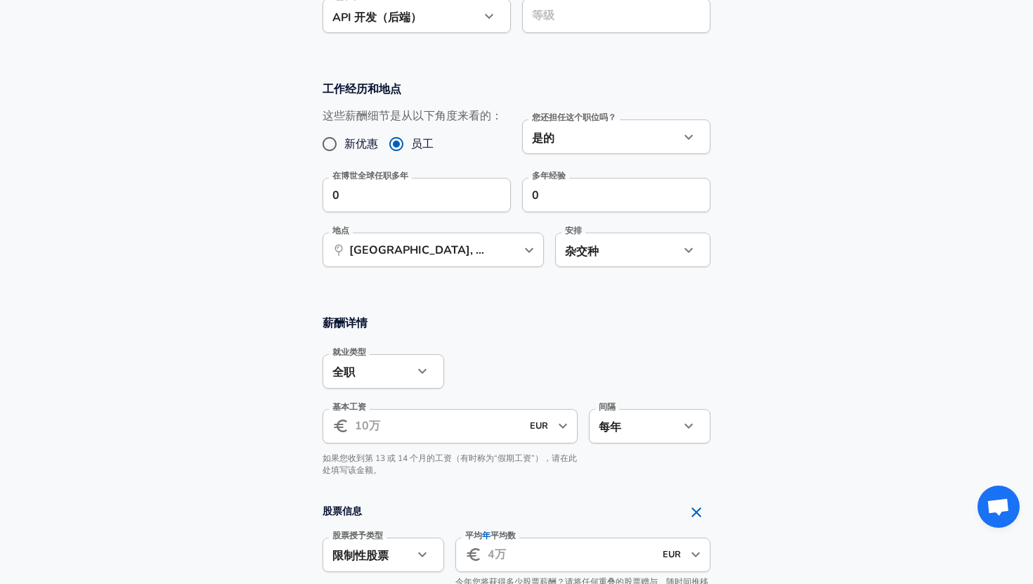
click at [515, 334] on div "薪酬详情 就业类型 全职 full_time 就业类型 基本工资 ​ EUR ​ 基本工资 间隔 每年 yearly 间隔 如果您收到第 13 或 14 个月…" at bounding box center [517, 400] width 422 height 170
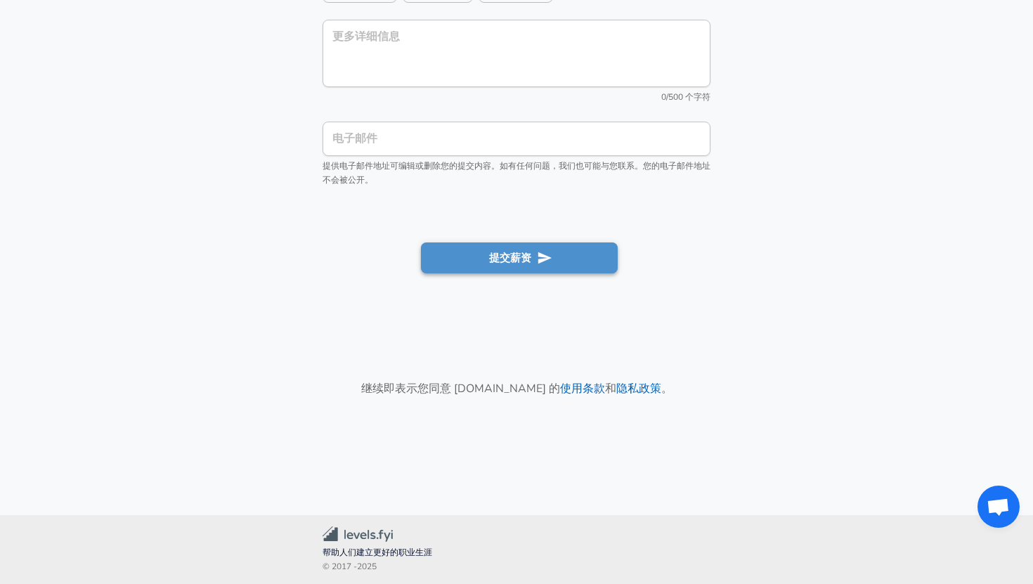
click at [542, 271] on button "提交薪资" at bounding box center [519, 257] width 197 height 31
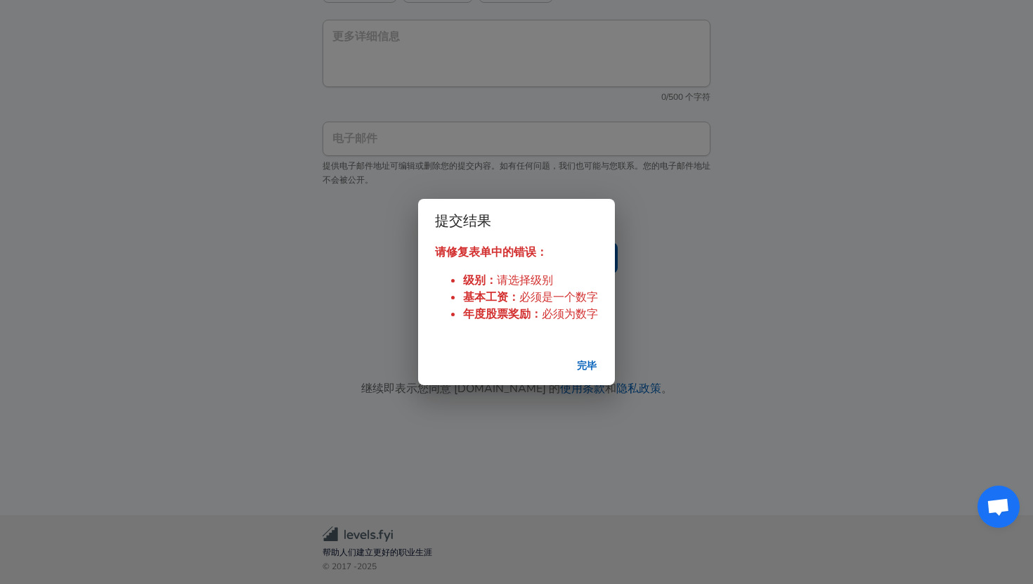
click at [589, 365] on font "完毕" at bounding box center [587, 365] width 20 height 13
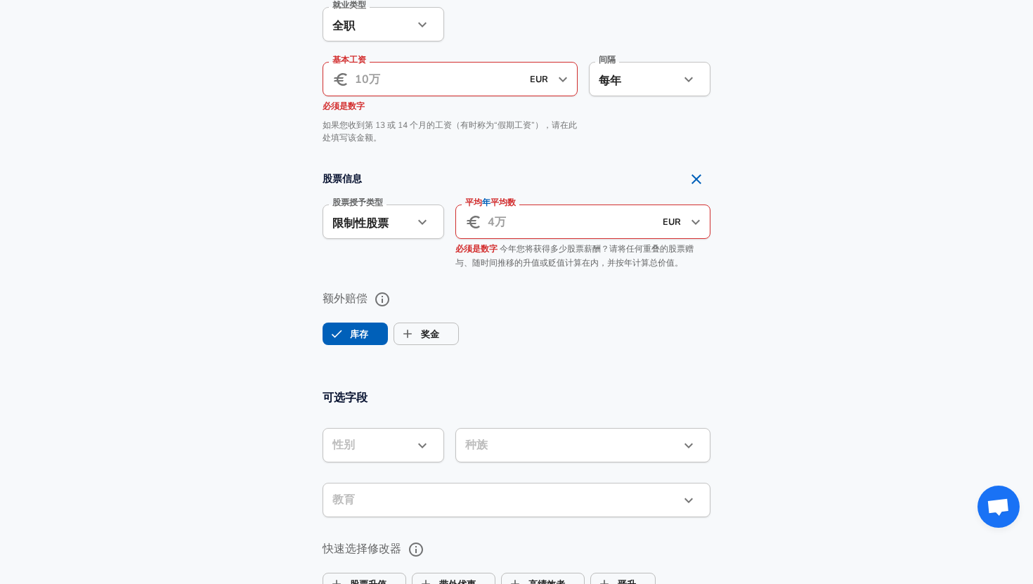
scroll to position [868, 0]
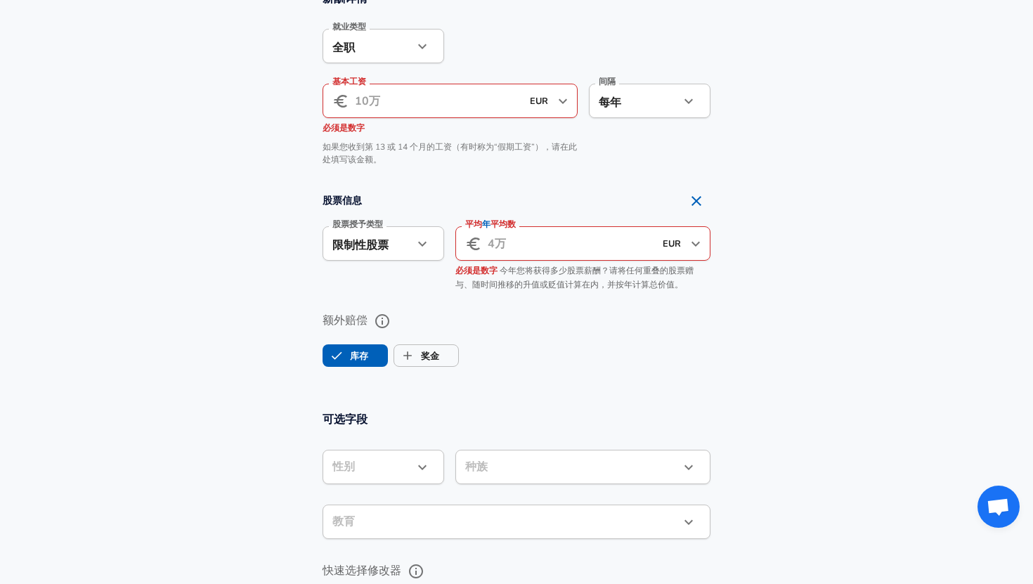
click at [590, 253] on input "平均 年 平均数" at bounding box center [571, 243] width 167 height 34
click at [684, 108] on icon "button" at bounding box center [688, 101] width 17 height 17
click at [684, 108] on div at bounding box center [516, 292] width 1033 height 584
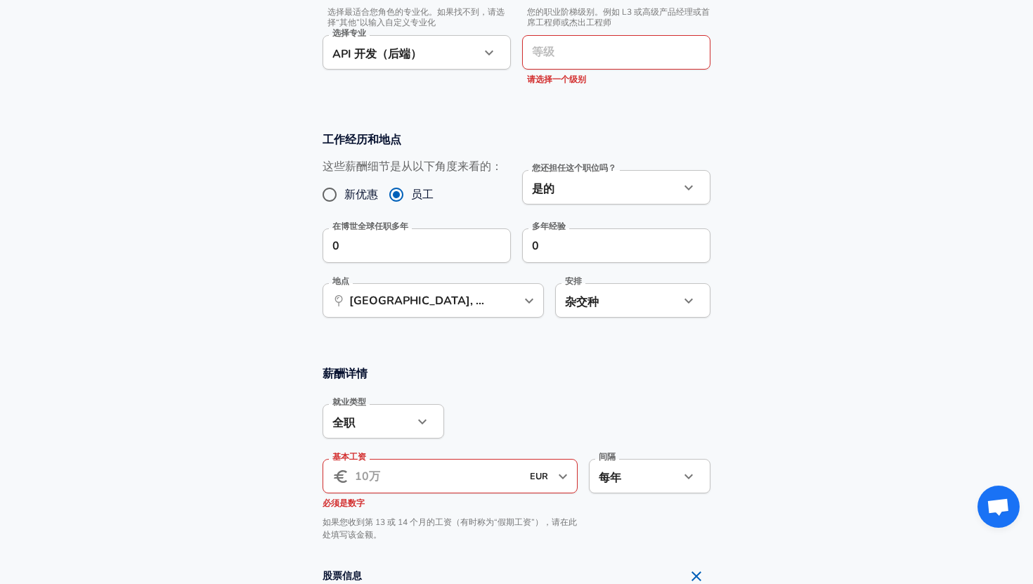
scroll to position [409, 0]
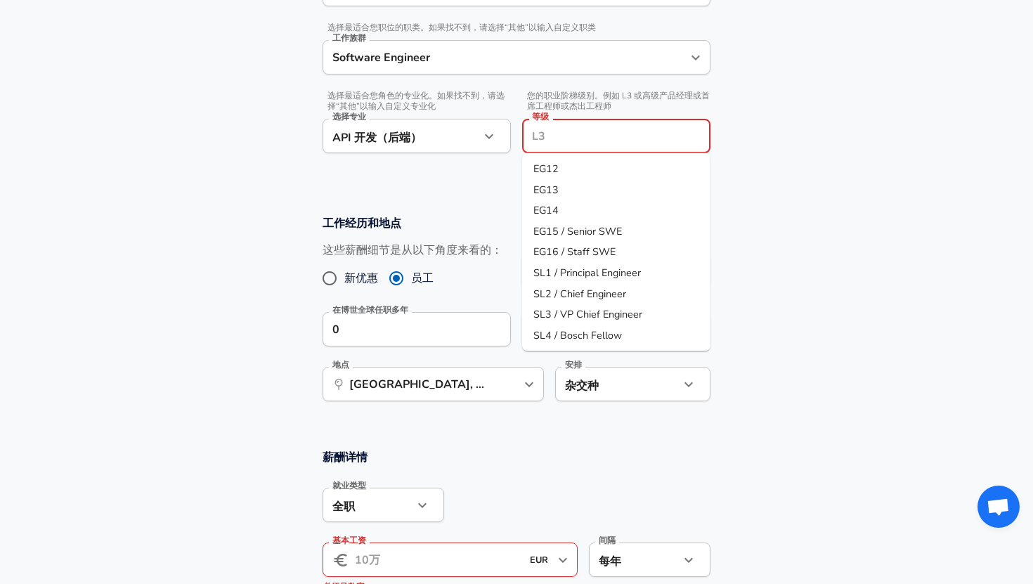
click at [642, 129] on input "等级" at bounding box center [616, 136] width 176 height 22
click at [594, 174] on li "EG12" at bounding box center [616, 169] width 188 height 21
type input "EG12"
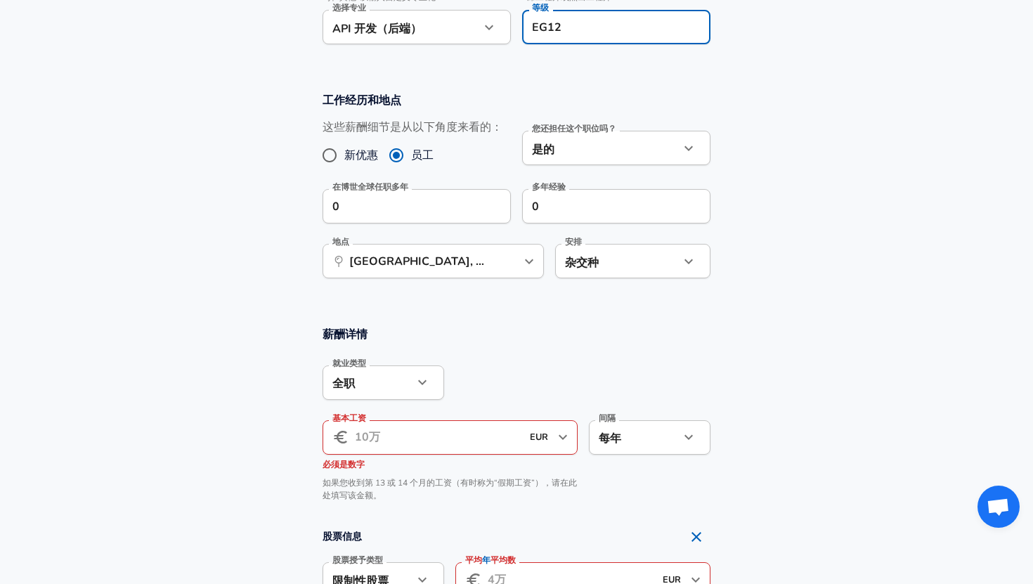
scroll to position [607, 0]
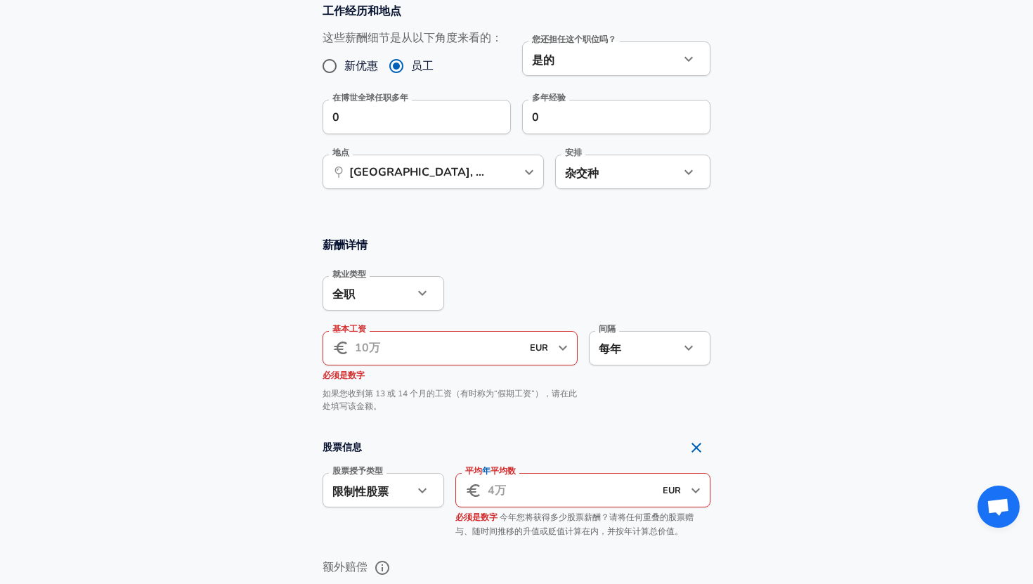
click at [480, 337] on input "基本工资" at bounding box center [438, 348] width 167 height 34
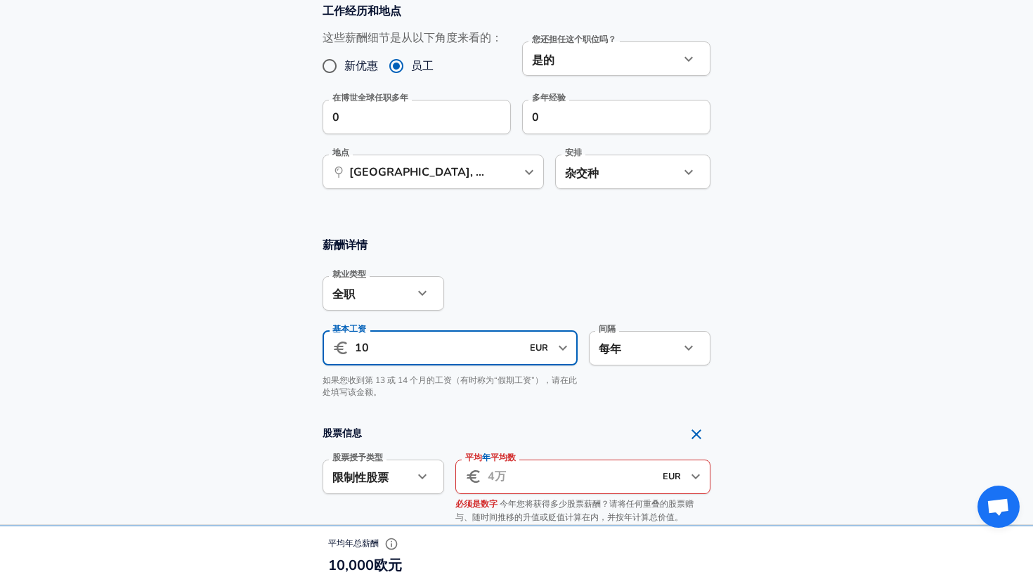
type input "1"
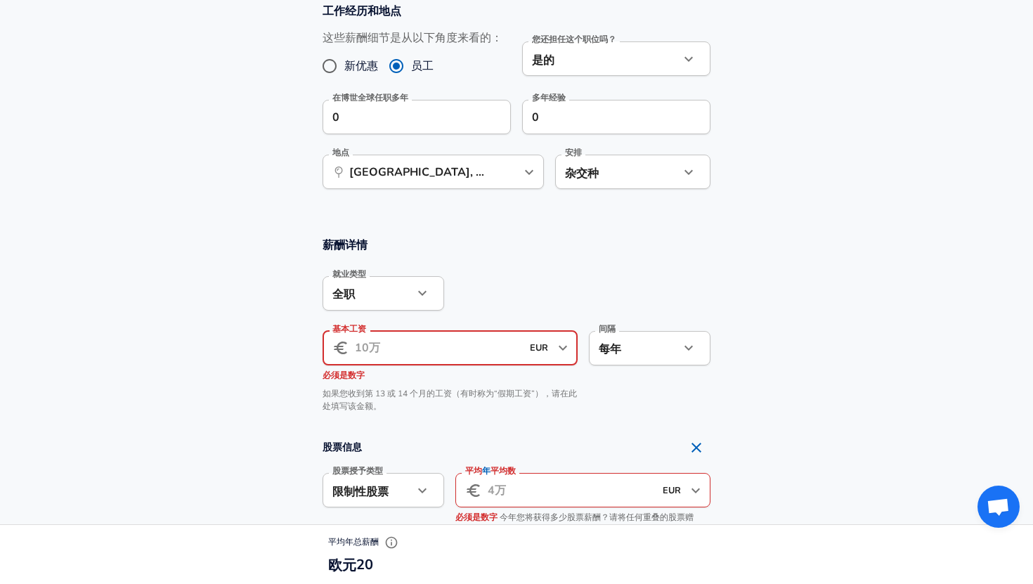
click at [579, 318] on div at bounding box center [577, 292] width 266 height 55
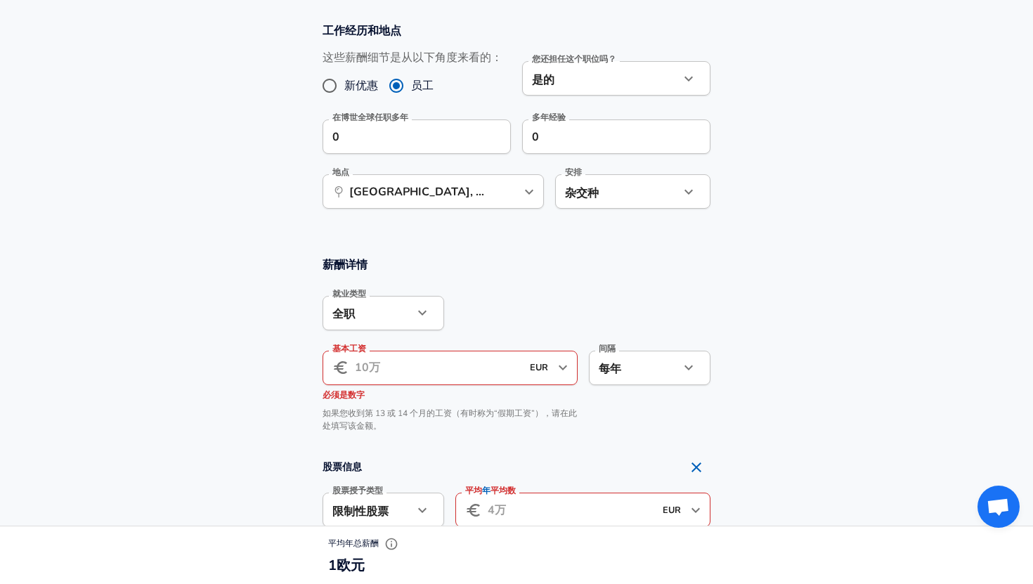
scroll to position [575, 0]
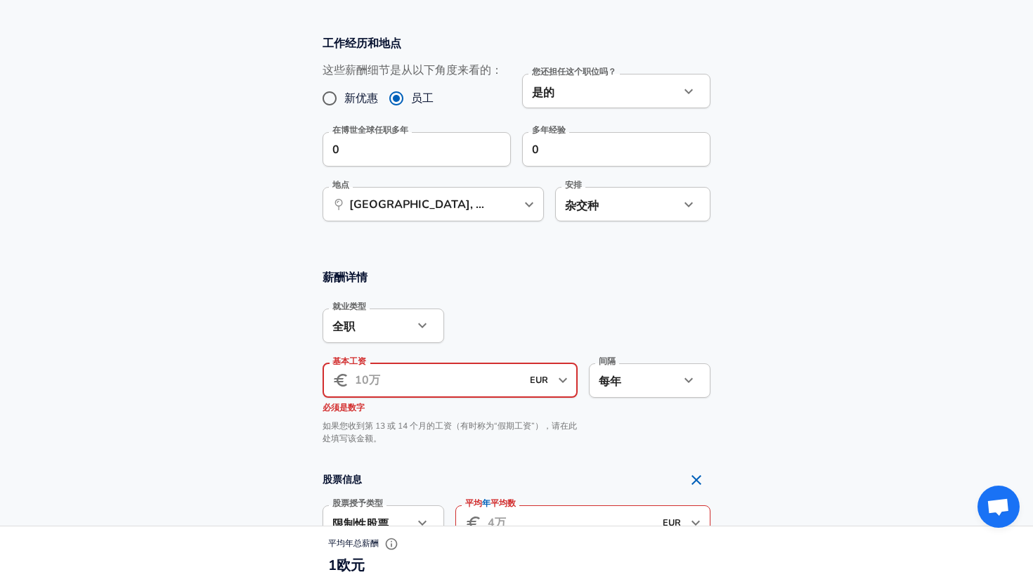
click at [453, 389] on input "基本工资" at bounding box center [438, 380] width 167 height 34
type input "5.000"
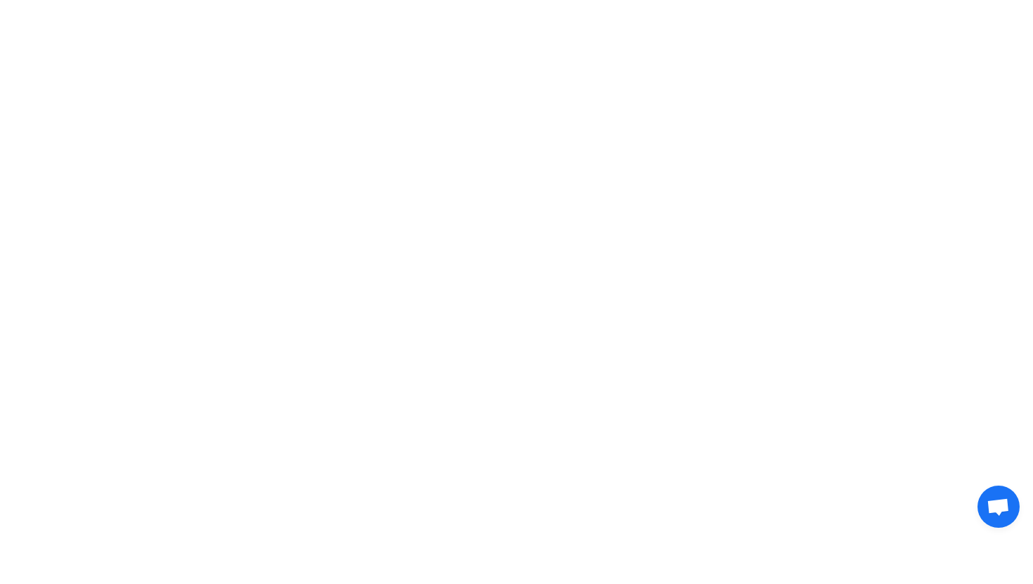
scroll to position [0, 0]
